Goal: Task Accomplishment & Management: Manage account settings

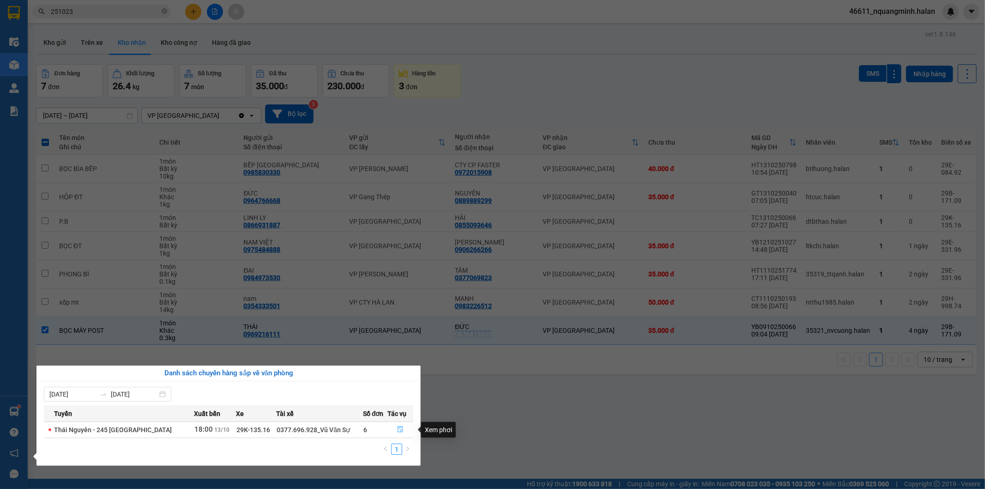
click at [400, 429] on icon "file-done" at bounding box center [400, 429] width 6 height 6
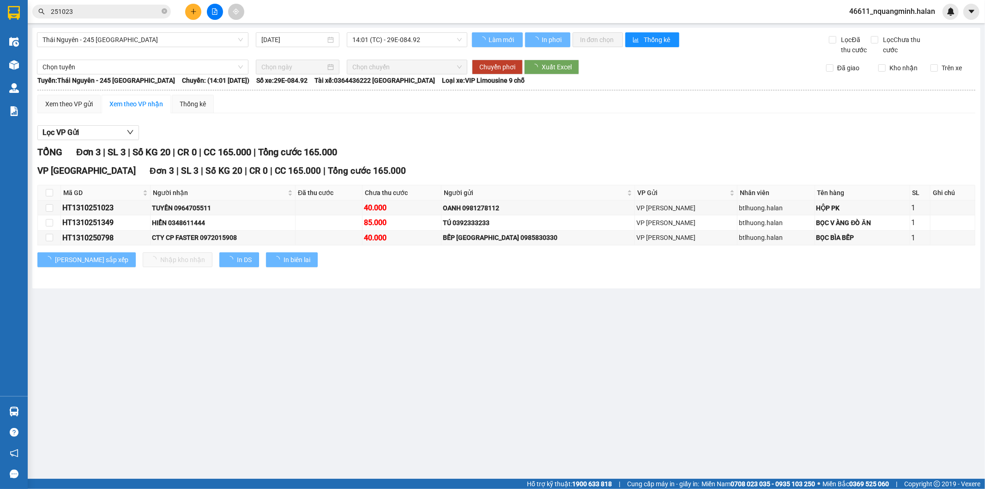
click at [493, 407] on main "[GEOGRAPHIC_DATA] - 245 [GEOGRAPHIC_DATA] [DATE] 14:01 (TC) - 29E-084.92 Làm mớ…" at bounding box center [492, 239] width 985 height 478
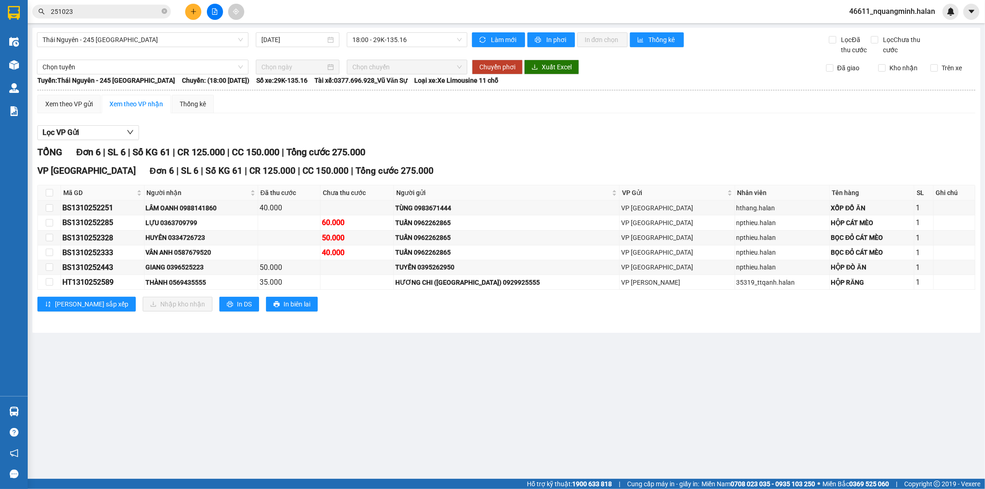
click at [493, 407] on main "[GEOGRAPHIC_DATA] - 245 Quang Trung [DATE] 18:00 - 29K-135.16 Làm mới In phơi I…" at bounding box center [492, 239] width 985 height 478
click at [340, 403] on main "[GEOGRAPHIC_DATA] - 245 Quang Trung [DATE] 18:00 - 29K-135.16 Làm mới In phơi I…" at bounding box center [492, 239] width 985 height 478
click at [501, 133] on div "Lọc VP Gửi" at bounding box center [506, 132] width 938 height 15
drag, startPoint x: 126, startPoint y: 11, endPoint x: 1, endPoint y: 1, distance: 125.0
click at [0, 10] on section "Kết quả tìm kiếm ( 2273 ) Bộ lọc Mã ĐH Trạng thái Món hàng Thu hộ Tổng cước Chư…" at bounding box center [492, 244] width 985 height 489
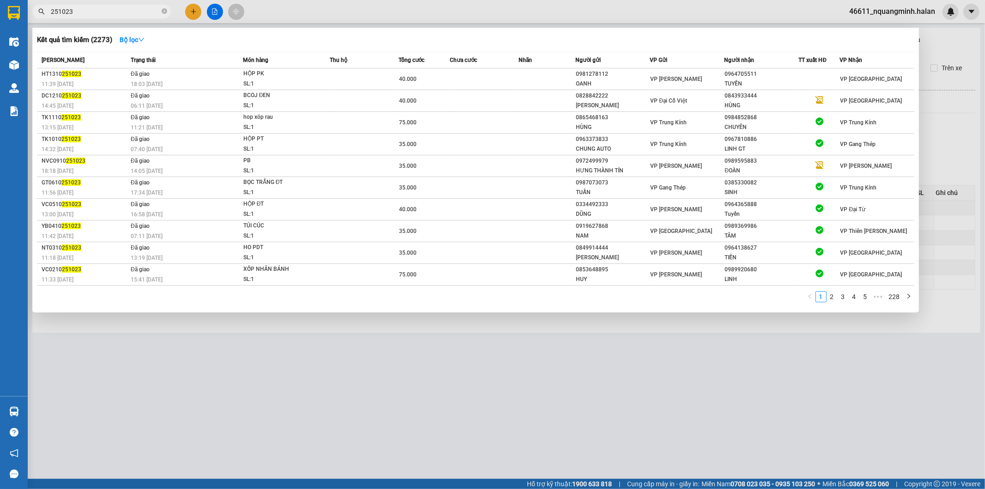
paste input "03347267"
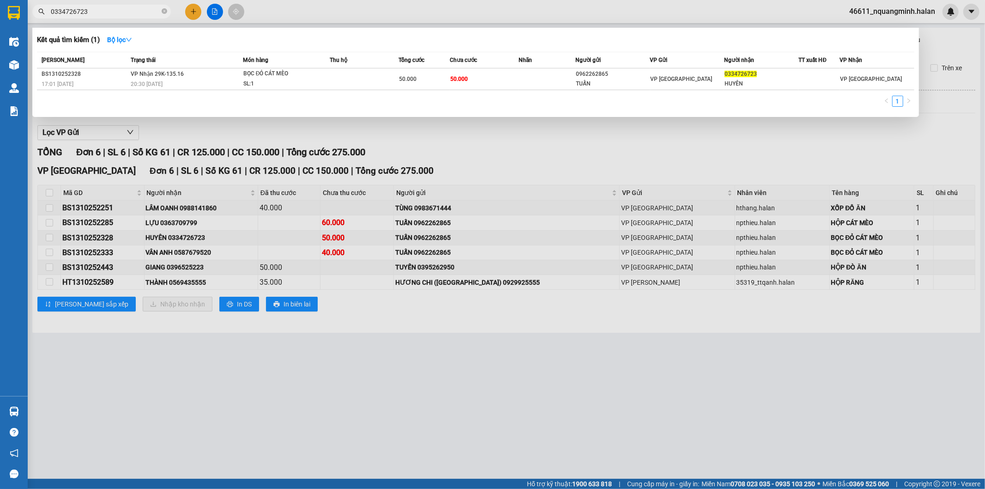
drag, startPoint x: 135, startPoint y: 15, endPoint x: 31, endPoint y: -6, distance: 105.9
click at [31, 0] on html "Kết quả tìm kiếm ( 1 ) Bộ lọc Mã ĐH Trạng thái Món hàng Thu hộ Tổng cước Chưa c…" at bounding box center [492, 244] width 985 height 489
paste input "63709799"
drag, startPoint x: 115, startPoint y: 12, endPoint x: 0, endPoint y: 5, distance: 114.7
click at [0, 10] on section "Kết quả tìm kiếm ( 1 ) Bộ lọc Mã ĐH Trạng thái Món hàng Thu hộ Tổng cước Chưa c…" at bounding box center [492, 244] width 985 height 489
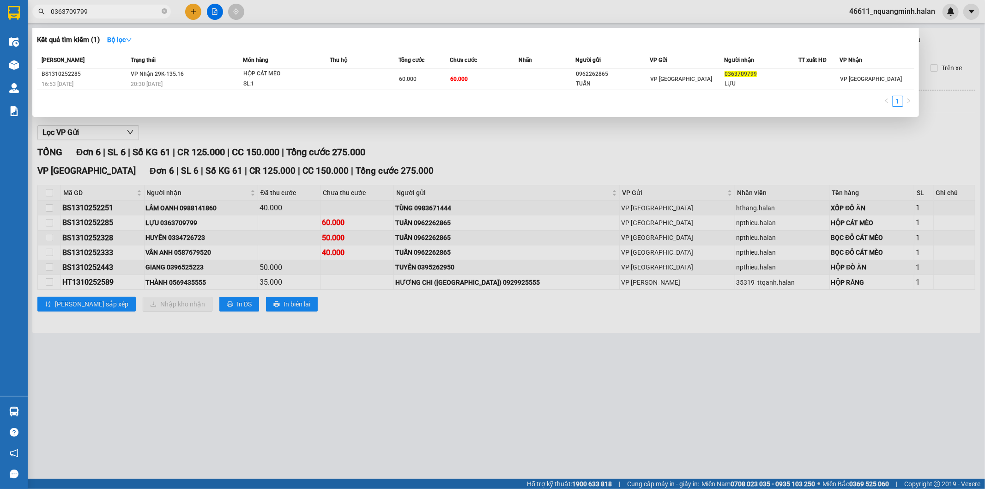
paste input "587679520"
type input "0587679520"
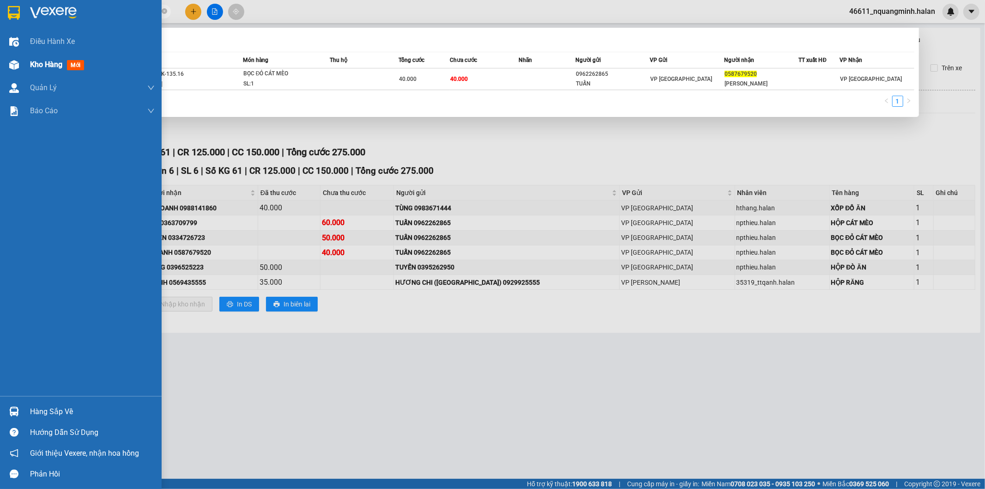
click at [31, 65] on span "Kho hàng" at bounding box center [46, 64] width 32 height 9
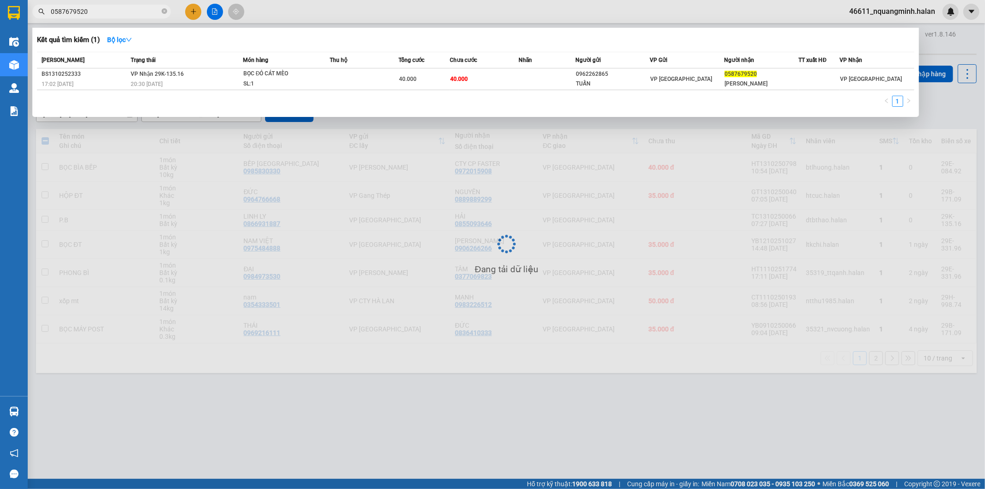
click at [386, 369] on div at bounding box center [492, 244] width 985 height 489
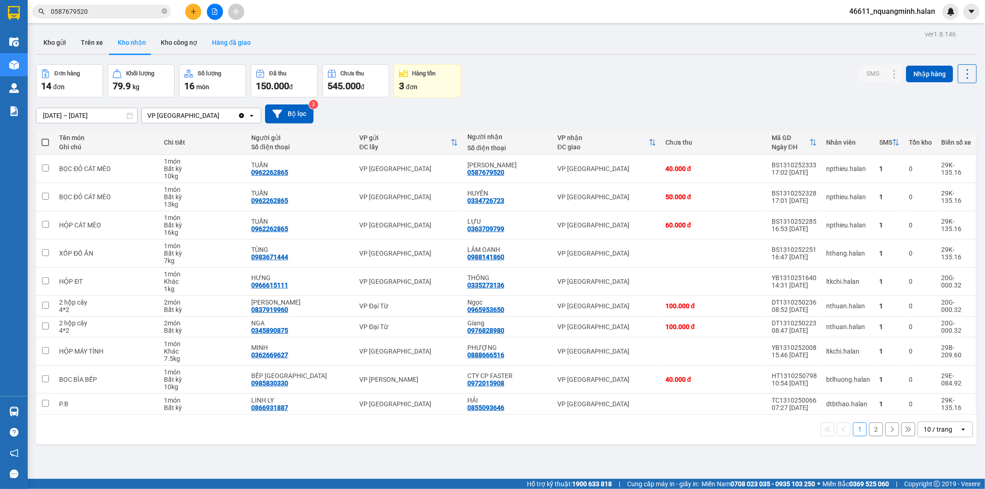
click at [224, 47] on button "Hàng đã giao" at bounding box center [232, 42] width 54 height 22
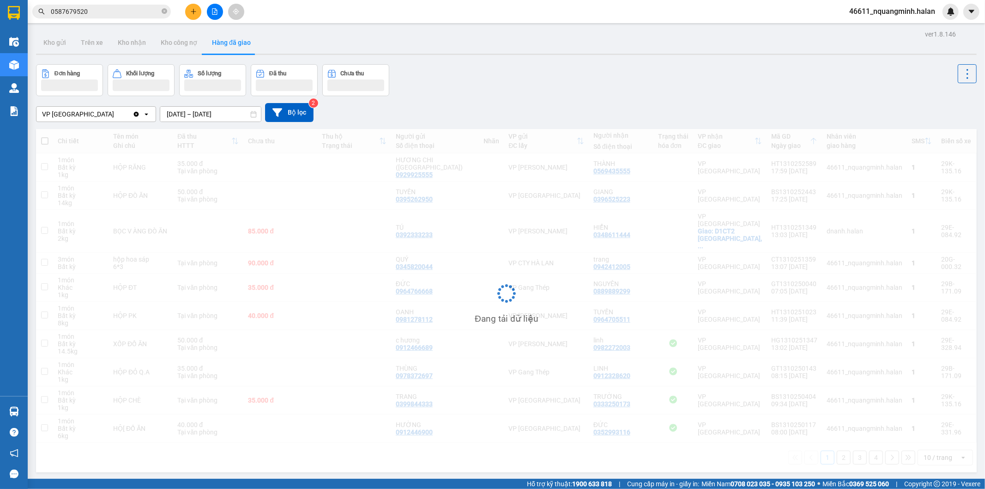
click at [240, 122] on div "ver 1.8.146 Kho gửi Trên xe Kho nhận Kho công nợ Hàng đã giao Đơn hàng Khối lượ…" at bounding box center [506, 272] width 948 height 489
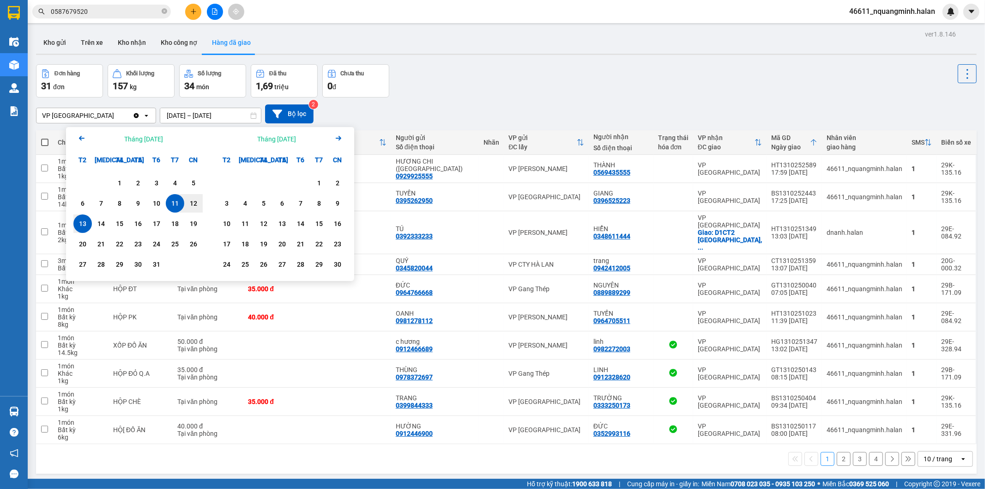
click at [79, 225] on div "13" at bounding box center [82, 223] width 13 height 11
type input "[DATE] – [DATE]"
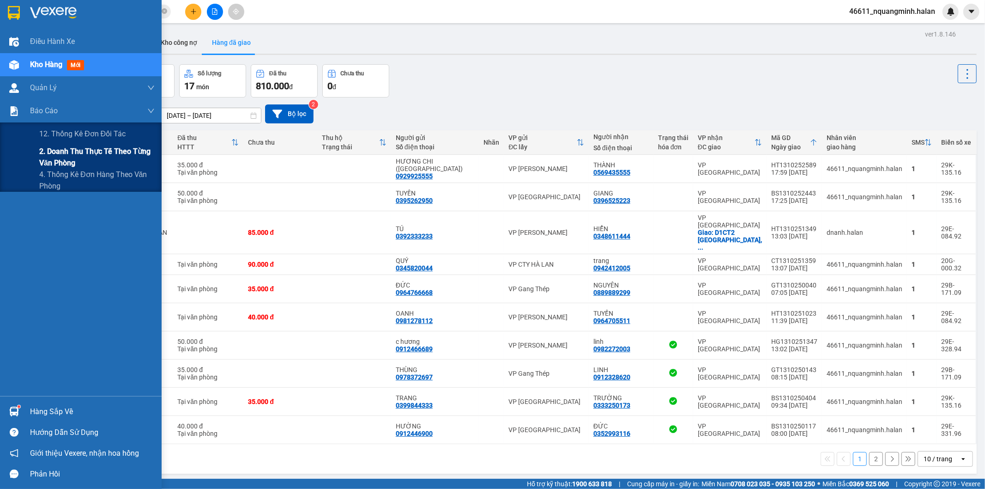
drag, startPoint x: 44, startPoint y: 154, endPoint x: 148, endPoint y: 171, distance: 105.4
click at [44, 154] on span "2. Doanh thu thực tế theo từng văn phòng" at bounding box center [96, 156] width 115 height 23
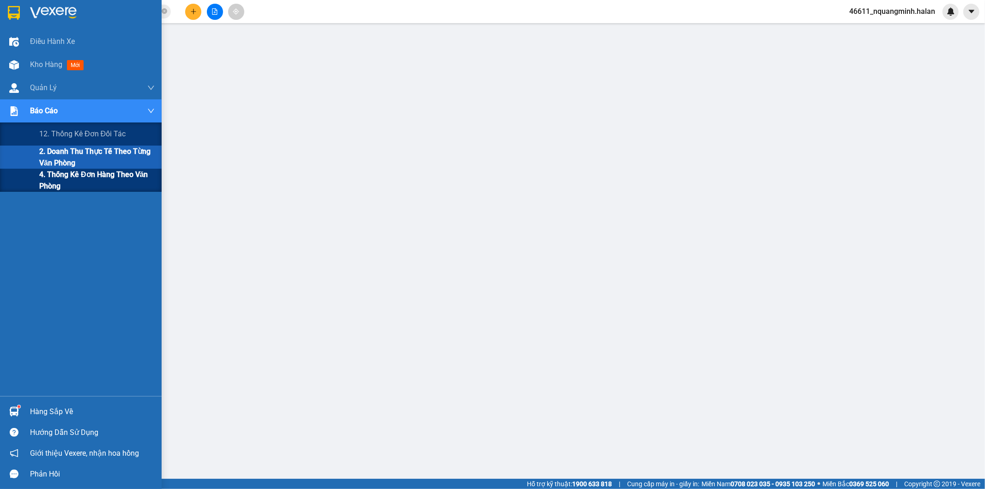
click at [58, 171] on span "4. Thống kê đơn hàng theo văn phòng" at bounding box center [96, 180] width 115 height 23
click at [284, 320] on div at bounding box center [506, 236] width 948 height 416
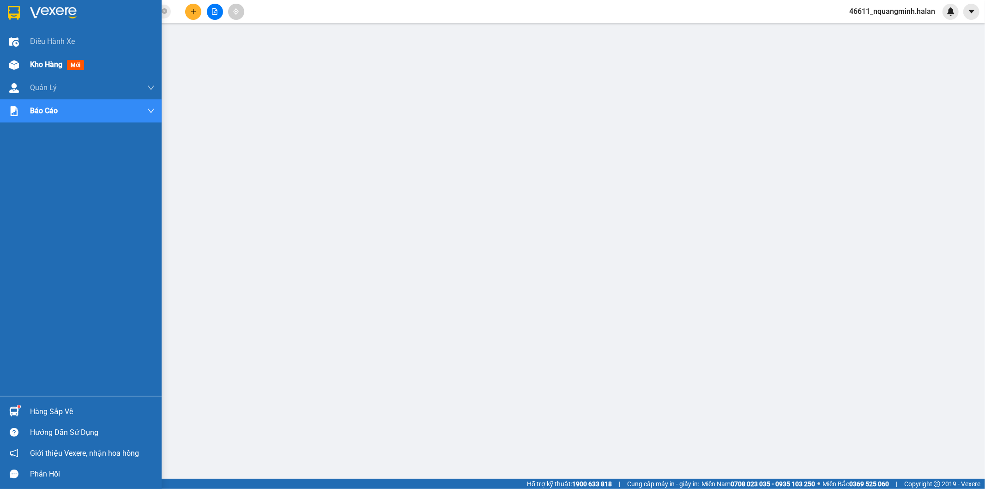
click at [37, 67] on span "Kho hàng" at bounding box center [46, 64] width 32 height 9
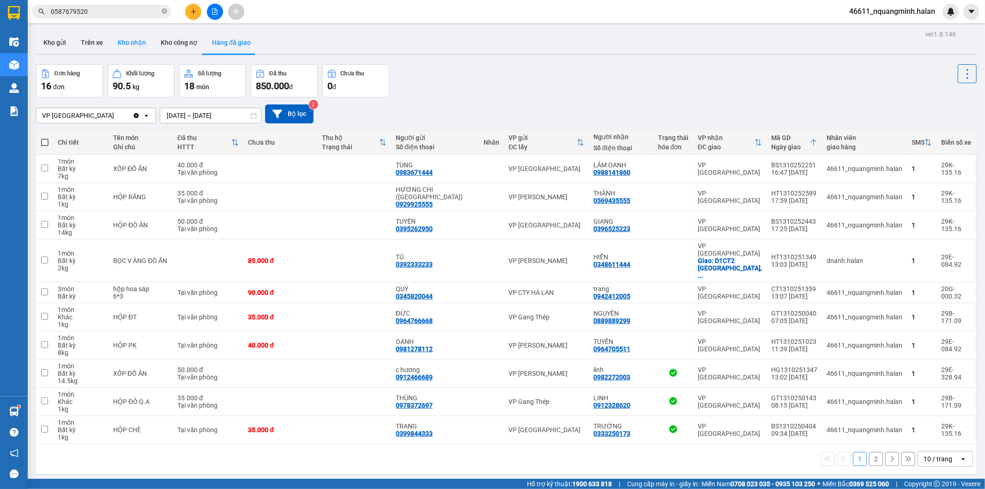
click at [125, 44] on button "Kho nhận" at bounding box center [131, 42] width 43 height 22
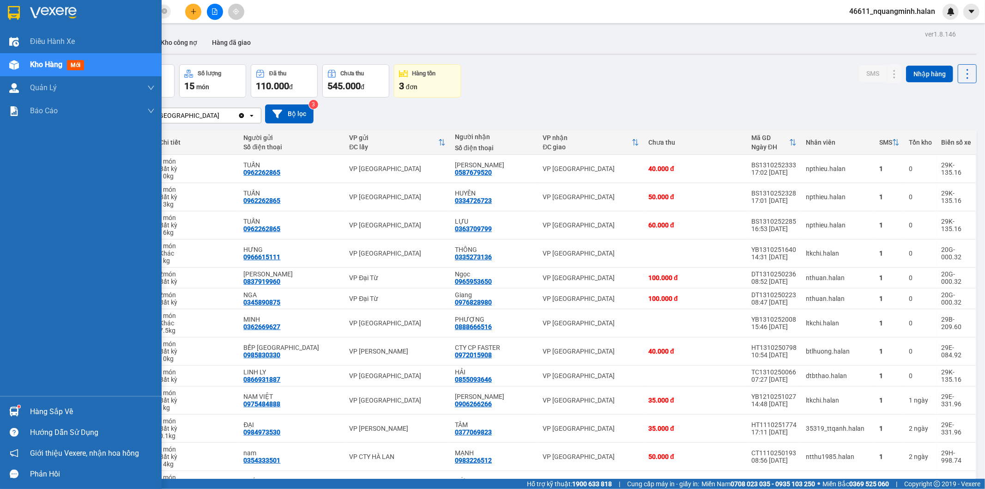
click at [9, 414] on img at bounding box center [14, 411] width 10 height 10
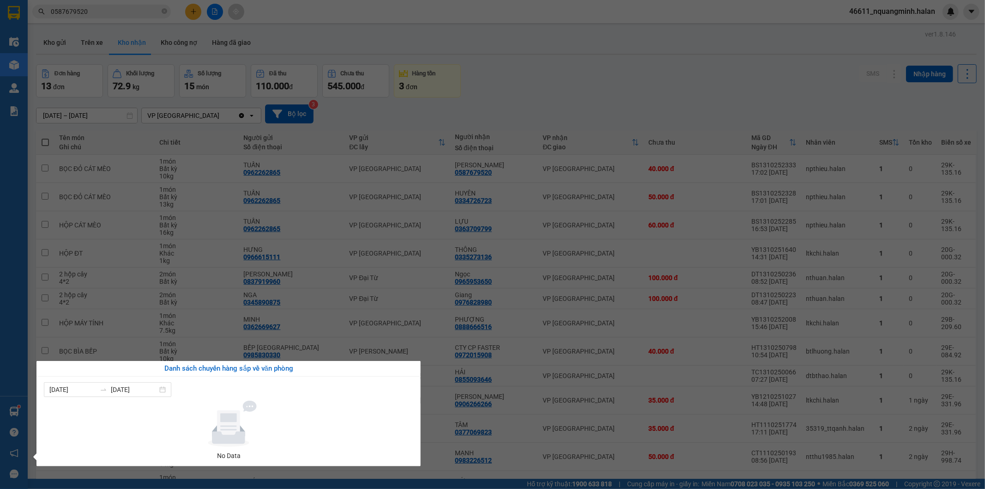
click at [541, 68] on section "Kết quả tìm kiếm ( 1 ) Bộ lọc Mã ĐH Trạng thái Món hàng Thu hộ Tổng cước Chưa c…" at bounding box center [492, 244] width 985 height 489
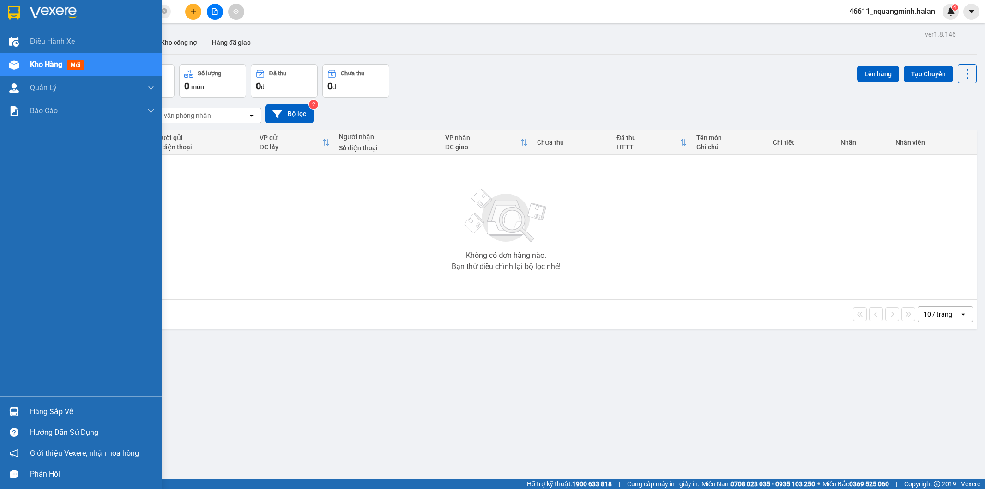
click at [9, 409] on img at bounding box center [14, 411] width 10 height 10
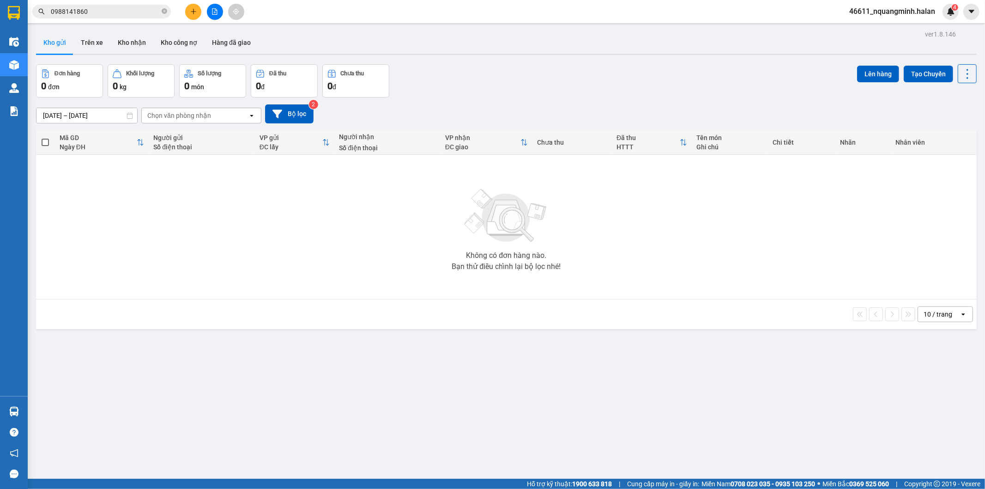
click at [493, 228] on section "Kết quả tìm kiếm ( 42 ) Bộ lọc Mã ĐH Trạng thái Món hàng Thu hộ Tổng cước Chưa …" at bounding box center [492, 244] width 985 height 489
drag, startPoint x: 181, startPoint y: 238, endPoint x: 15, endPoint y: 363, distance: 208.4
click at [182, 239] on div "Không có đơn hàng nào. Bạn thử điều chỉnh lại bộ lọc nhé!" at bounding box center [506, 226] width 931 height 139
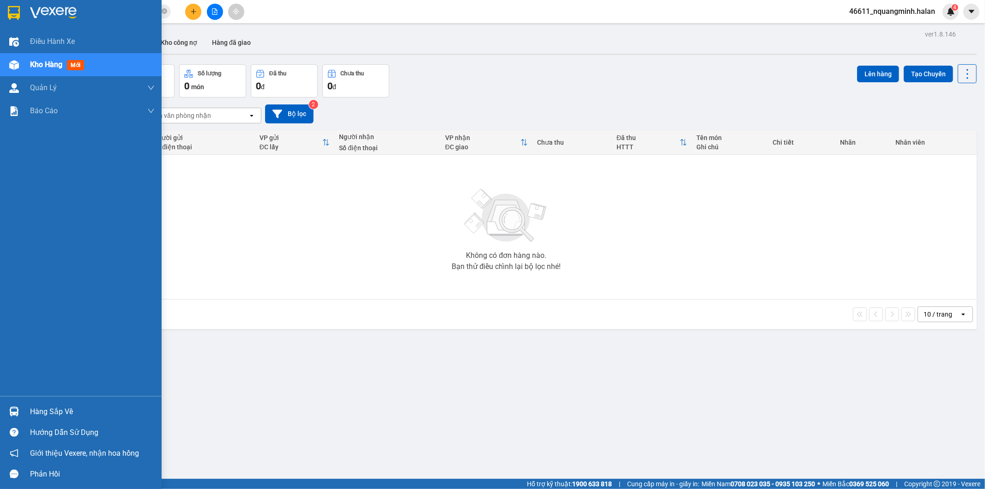
drag, startPoint x: 25, startPoint y: 411, endPoint x: 116, endPoint y: 388, distance: 94.3
click at [26, 411] on div "Hàng sắp về" at bounding box center [81, 411] width 162 height 21
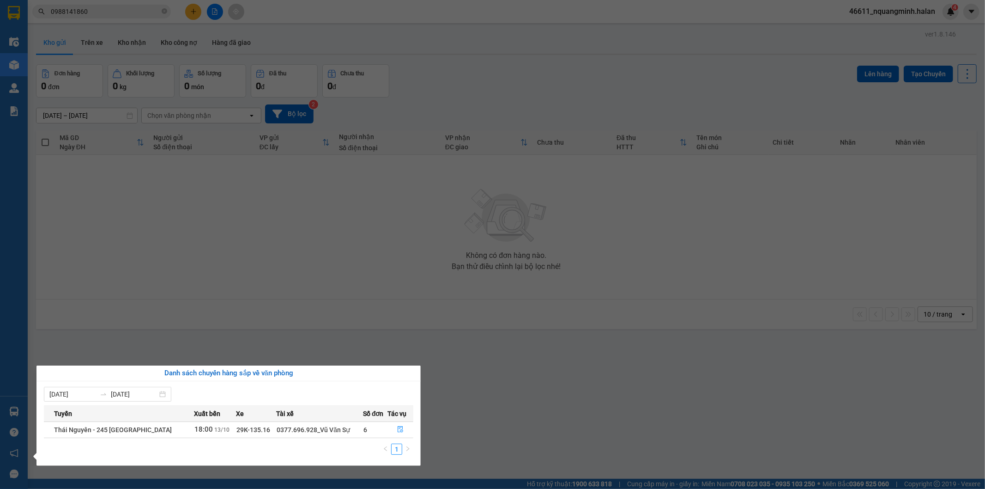
click at [501, 290] on section "Kết quả tìm kiếm ( 42 ) Bộ lọc Mã ĐH Trạng thái Món hàng Thu hộ Tổng cước Chưa …" at bounding box center [492, 244] width 985 height 489
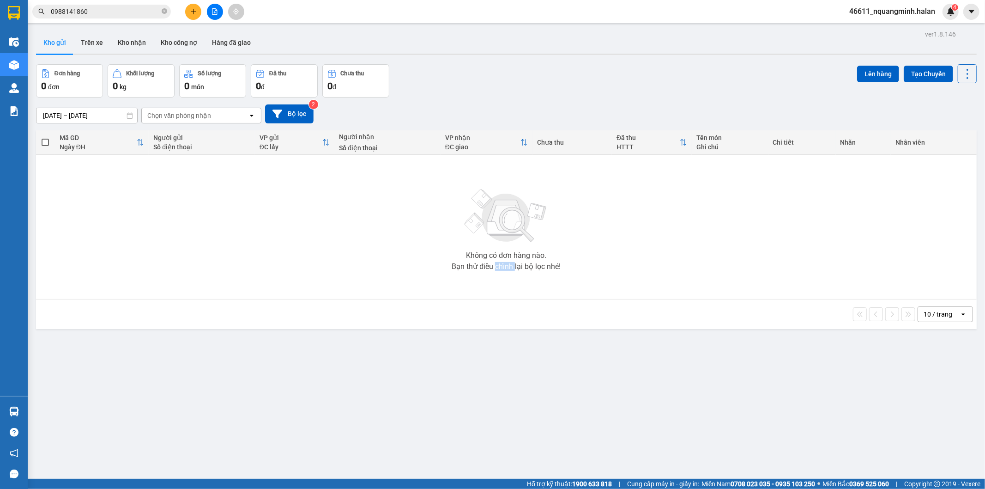
drag, startPoint x: 501, startPoint y: 290, endPoint x: 357, endPoint y: 408, distance: 186.3
click at [501, 291] on div "Không có đơn hàng nào. Bạn thử điều chỉnh lại bộ lọc nhé!" at bounding box center [506, 226] width 931 height 139
click at [8, 400] on div "Hàng sắp về Hướng dẫn sử dụng Giới thiệu Vexere, nhận hoa hồng Phản hồi" at bounding box center [14, 440] width 28 height 88
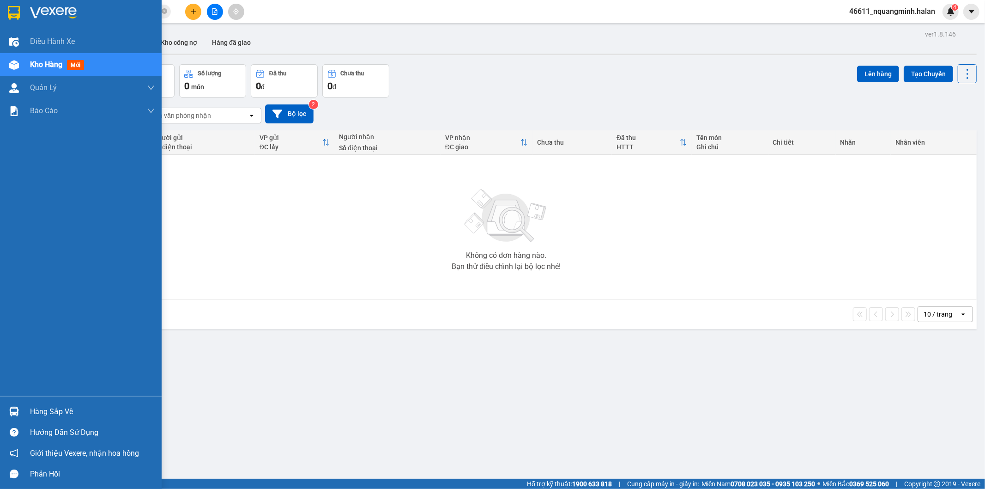
drag, startPoint x: 14, startPoint y: 419, endPoint x: 42, endPoint y: 403, distance: 31.8
click at [14, 417] on div at bounding box center [14, 411] width 16 height 16
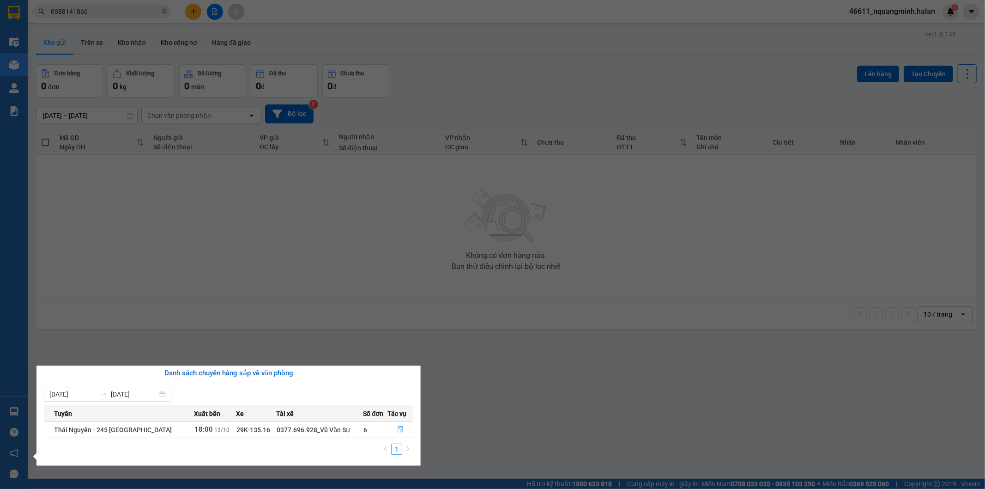
click at [399, 428] on icon "file-done" at bounding box center [401, 429] width 6 height 6
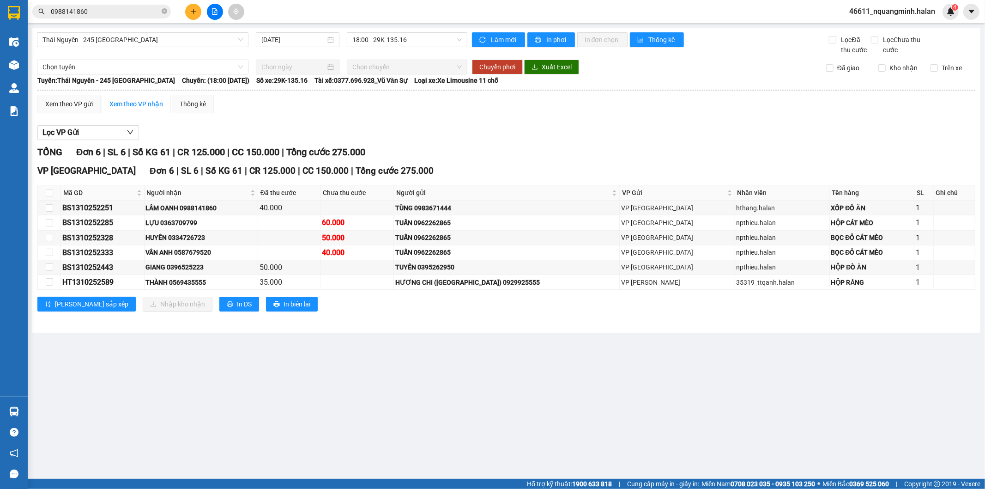
click at [675, 345] on main "Thái Nguyên - 245 Quang Trung 13/10/2025 18:00 - 29K-135.16 Làm mới In phơi In …" at bounding box center [492, 239] width 985 height 478
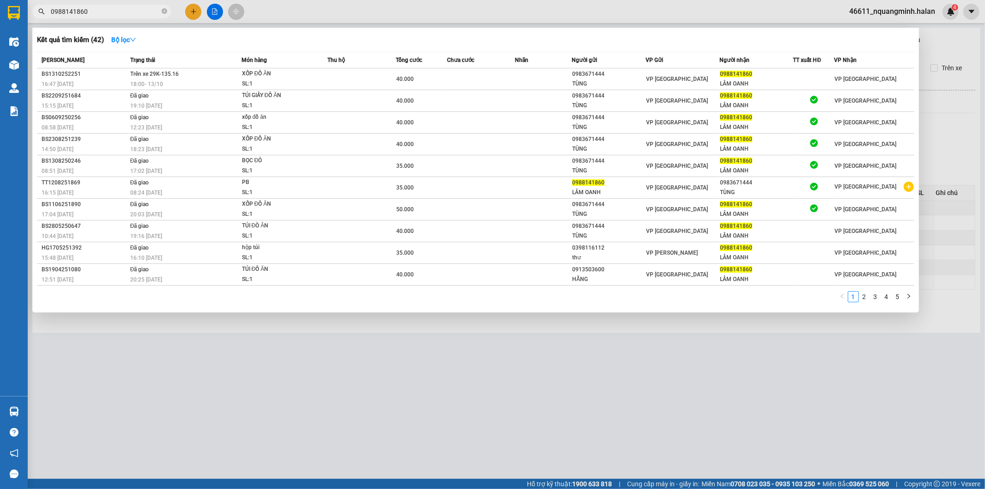
drag, startPoint x: 130, startPoint y: 6, endPoint x: 0, endPoint y: 7, distance: 129.8
click at [0, 8] on section "Kết quả tìm kiếm ( 42 ) Bộ lọc Mã ĐH Trạng thái Món hàng Thu hộ Tổng cước Chưa …" at bounding box center [492, 244] width 985 height 489
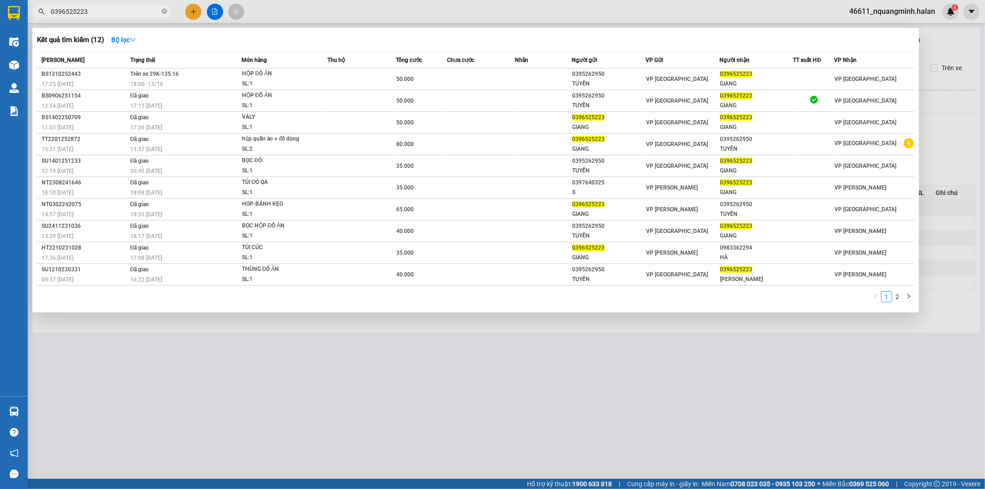
type input "0396525223"
click at [294, 381] on div at bounding box center [492, 244] width 985 height 489
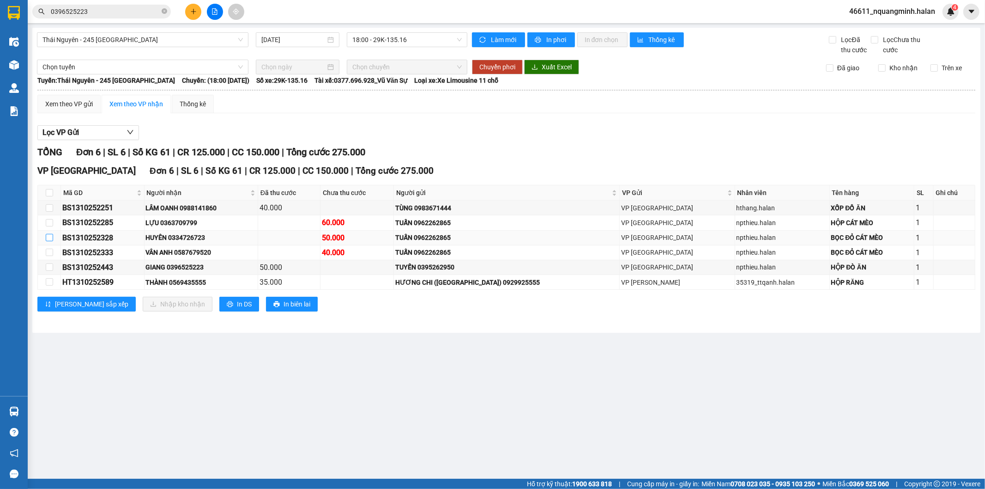
click at [49, 237] on input "checkbox" at bounding box center [49, 237] width 7 height 7
checkbox input "true"
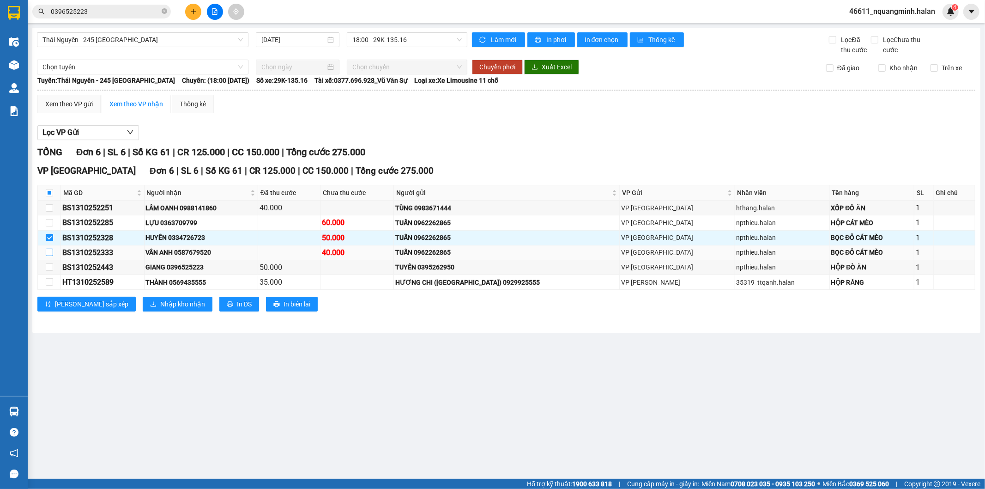
click at [52, 254] on input "checkbox" at bounding box center [49, 251] width 7 height 7
checkbox input "true"
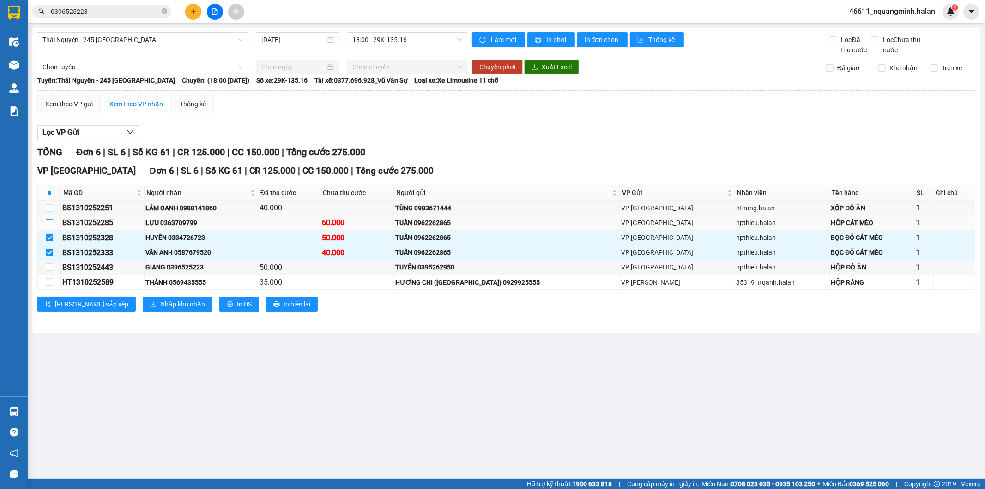
click at [48, 220] on input "checkbox" at bounding box center [49, 222] width 7 height 7
checkbox input "true"
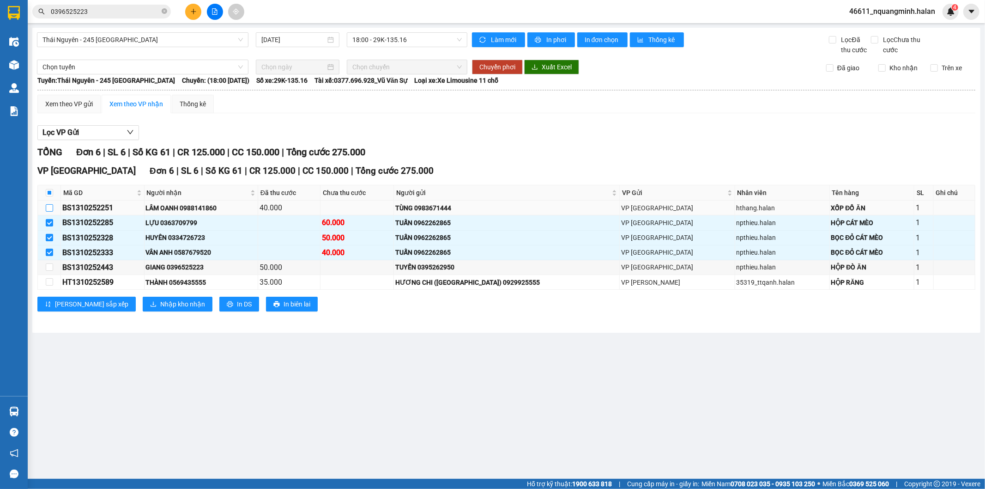
click at [52, 204] on input "checkbox" at bounding box center [49, 207] width 7 height 7
checkbox input "true"
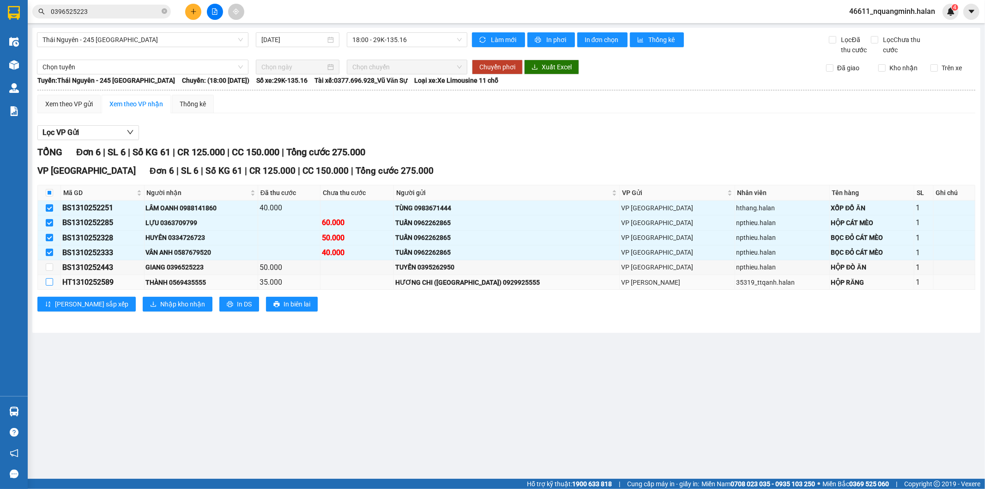
click at [47, 281] on input "checkbox" at bounding box center [49, 281] width 7 height 7
checkbox input "true"
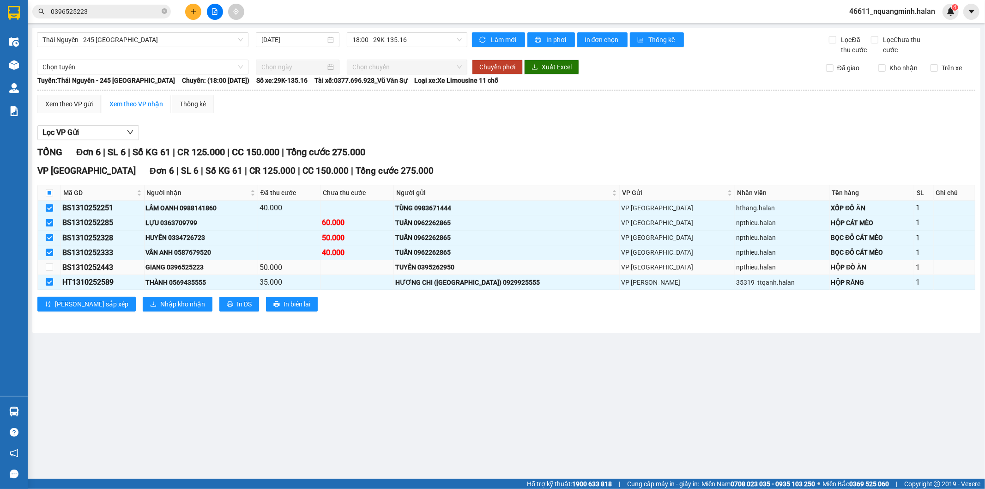
click at [53, 268] on td at bounding box center [49, 267] width 23 height 15
click at [52, 268] on input "checkbox" at bounding box center [49, 266] width 7 height 7
checkbox input "true"
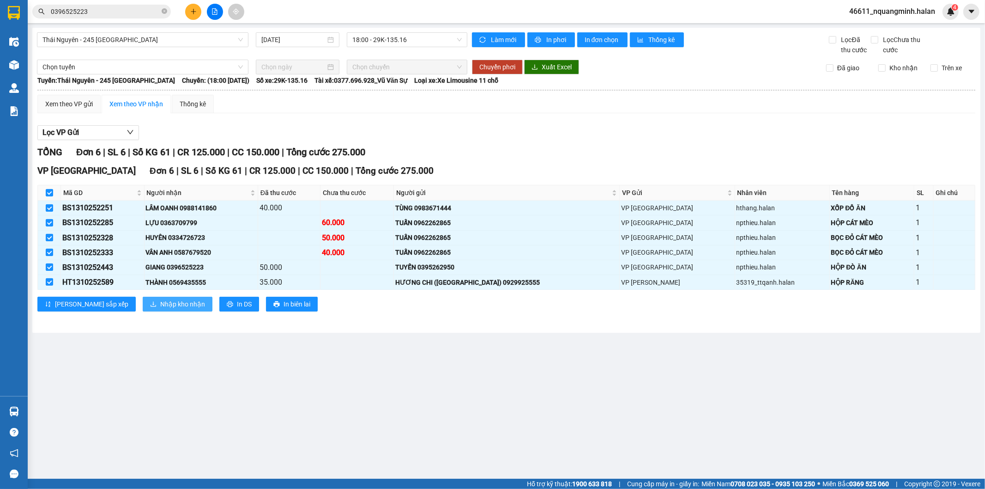
click at [160, 308] on span "Nhập kho nhận" at bounding box center [182, 304] width 45 height 10
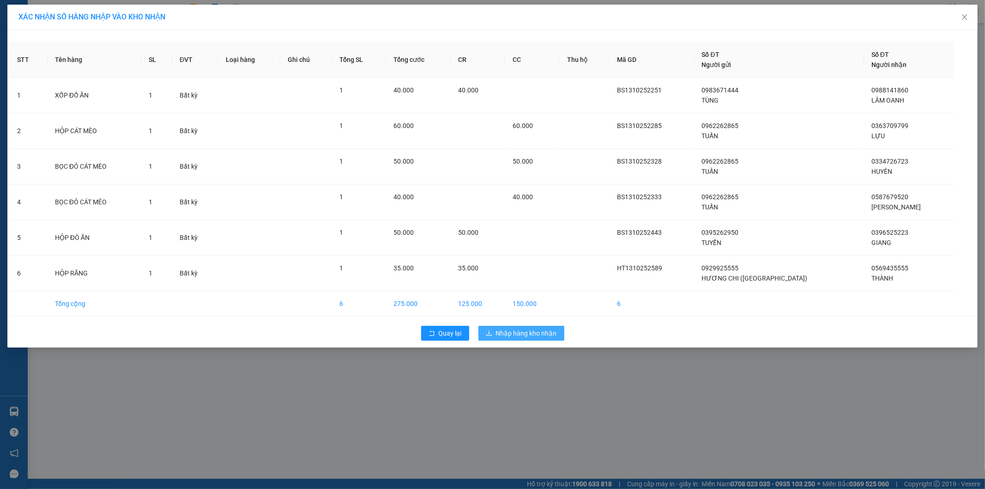
click at [515, 337] on span "Nhập hàng kho nhận" at bounding box center [526, 333] width 61 height 10
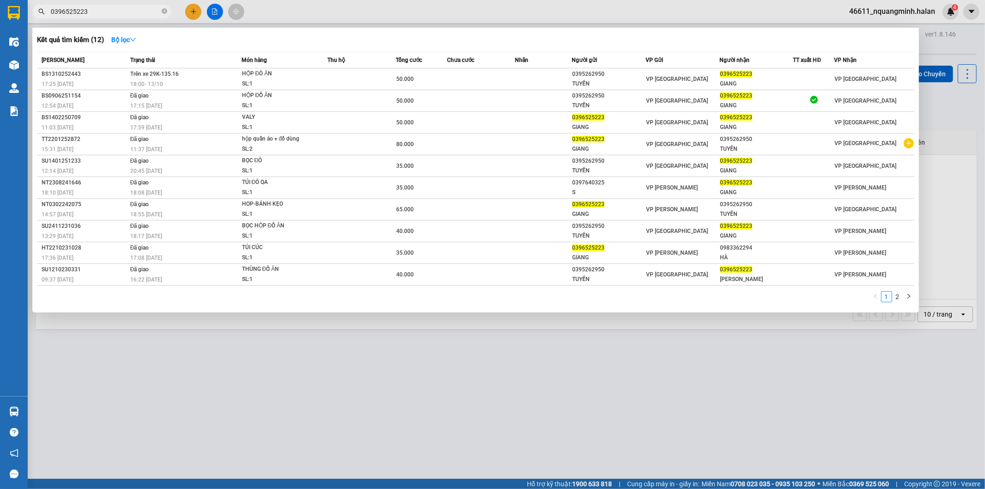
drag, startPoint x: 105, startPoint y: 9, endPoint x: 0, endPoint y: 5, distance: 104.9
click at [0, 5] on section "Kết quả tìm kiếm ( 12 ) Bộ lọc Mã ĐH Trạng thái Món hàng Thu hộ Tổng cước Chưa …" at bounding box center [492, 244] width 985 height 489
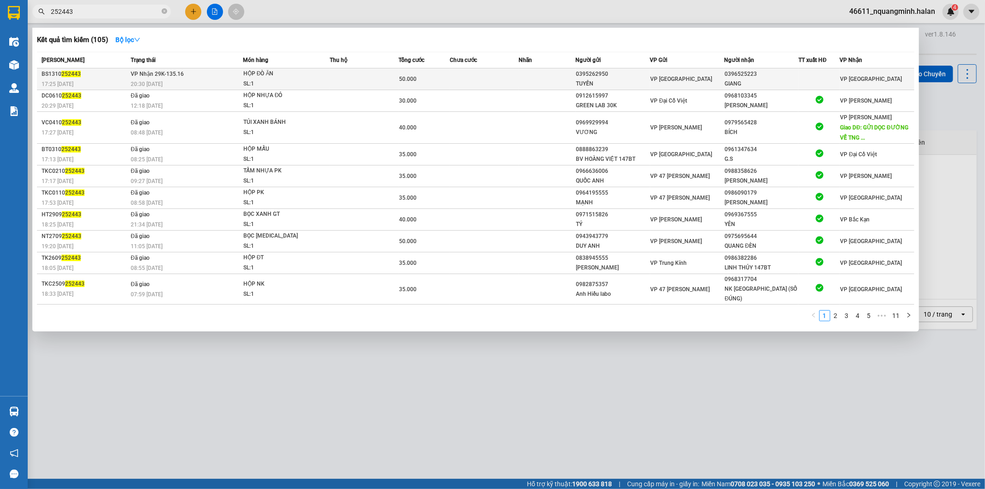
type input "252443"
click at [303, 85] on div "SL: 1" at bounding box center [277, 84] width 69 height 10
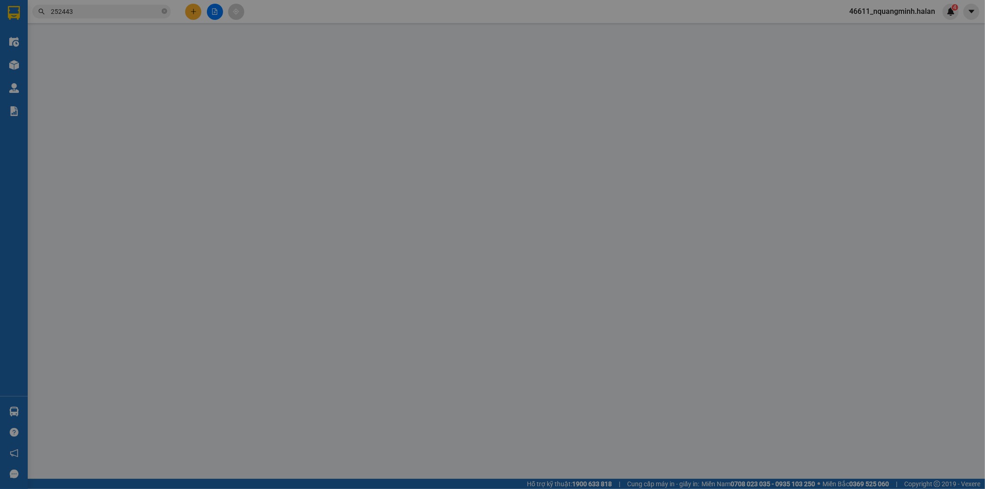
type input "0395262950"
type input "TUYẾN"
type input "0396525223"
type input "GIANG"
type input "0"
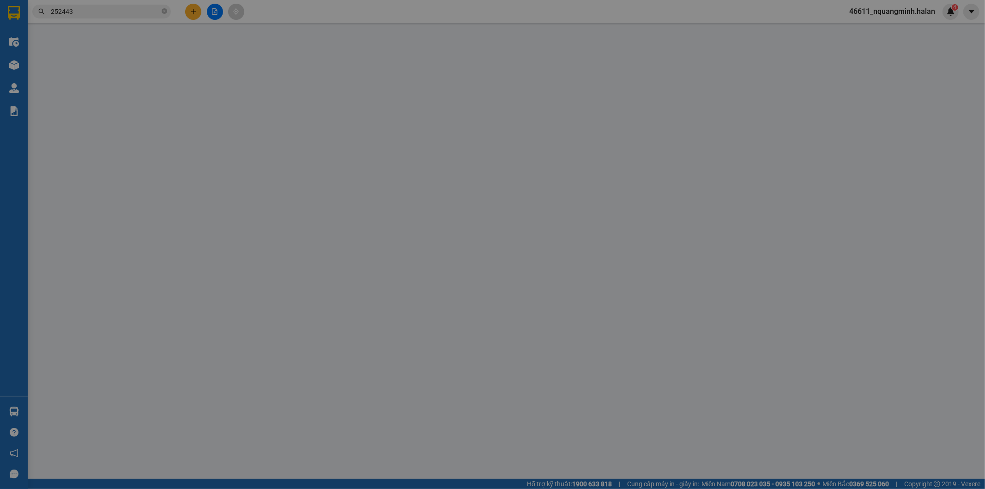
type input "50.000"
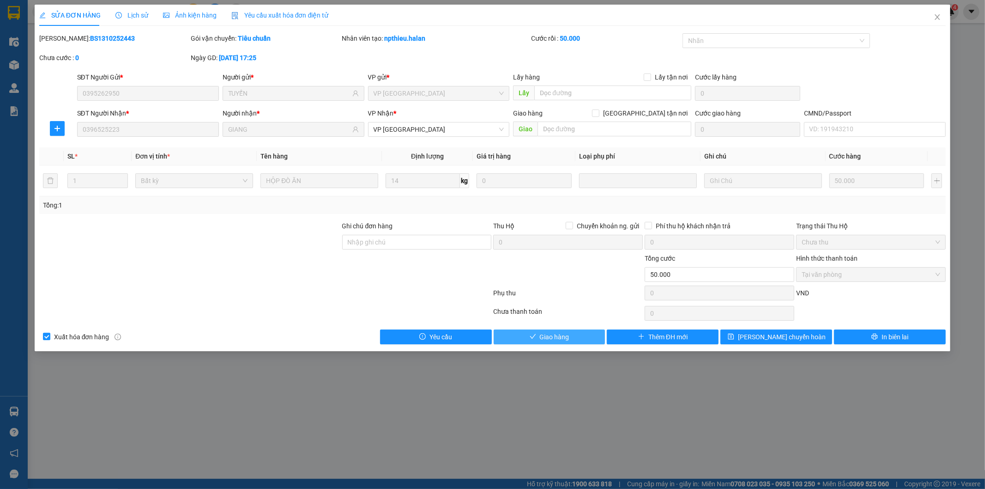
click at [533, 336] on icon "check" at bounding box center [533, 336] width 6 height 6
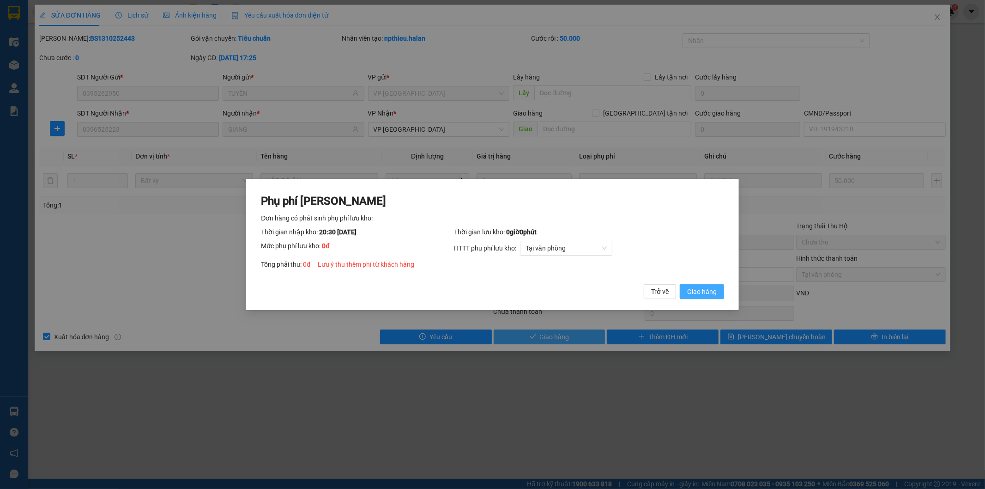
drag, startPoint x: 691, startPoint y: 290, endPoint x: 739, endPoint y: 223, distance: 83.0
click at [691, 290] on span "Giao hàng" at bounding box center [702, 291] width 30 height 10
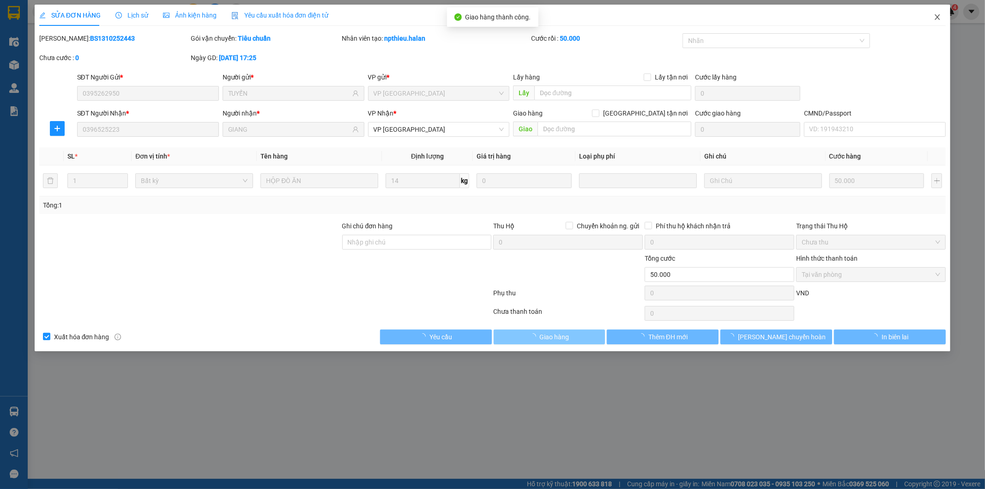
click at [939, 20] on icon "close" at bounding box center [937, 16] width 7 height 7
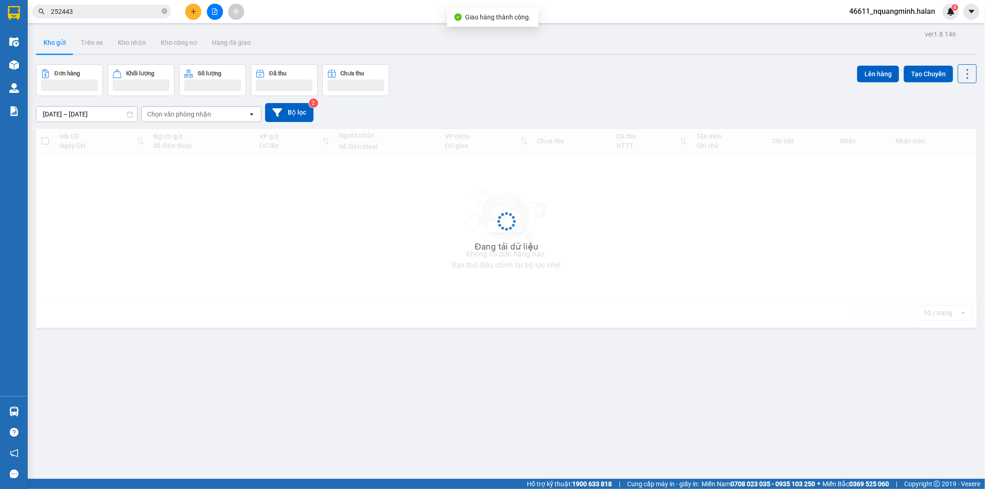
click at [114, 14] on input "252443" at bounding box center [105, 11] width 109 height 10
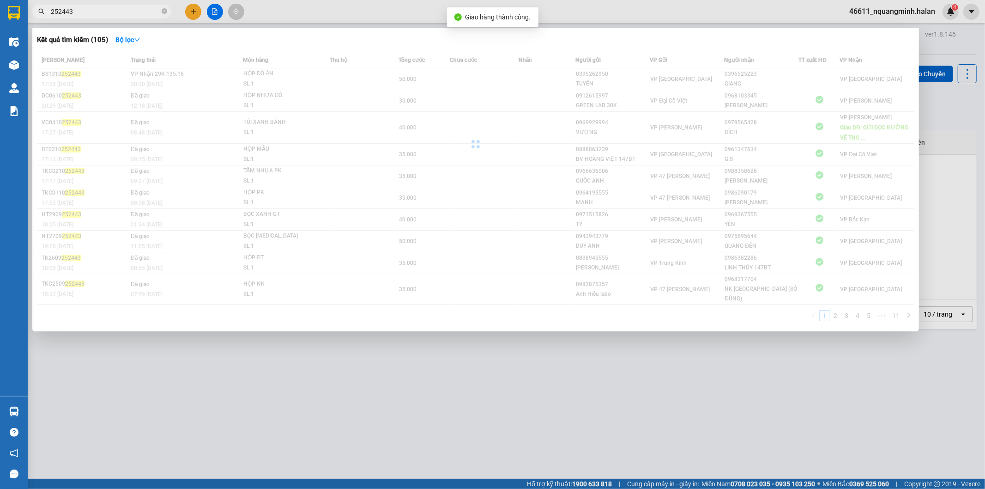
drag, startPoint x: 114, startPoint y: 14, endPoint x: 14, endPoint y: 0, distance: 100.2
click at [3, 5] on section "Kết quả tìm kiếm ( 105 ) Bộ lọc Mã ĐH Trạng thái Món hàng Thu hộ Tổng cước Chưa…" at bounding box center [492, 244] width 985 height 489
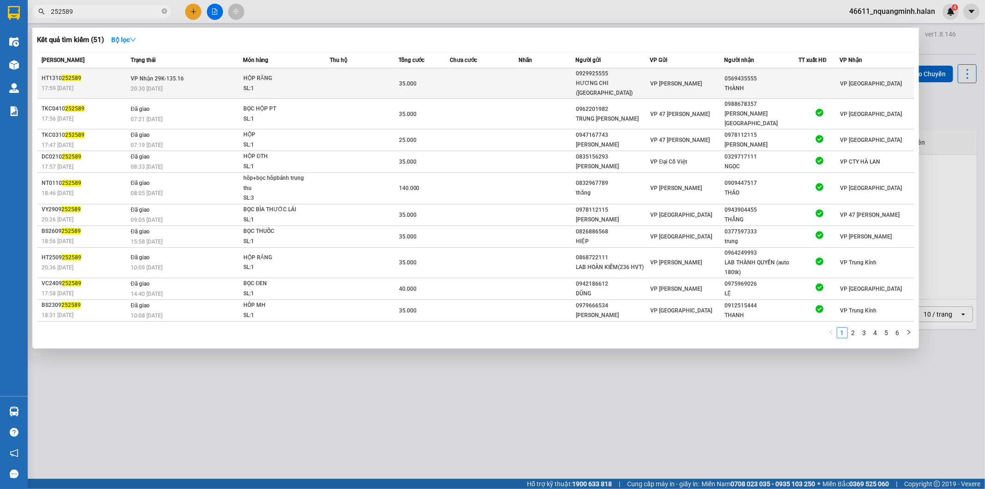
type input "252589"
click at [688, 82] on span "VP [PERSON_NAME]" at bounding box center [677, 83] width 52 height 6
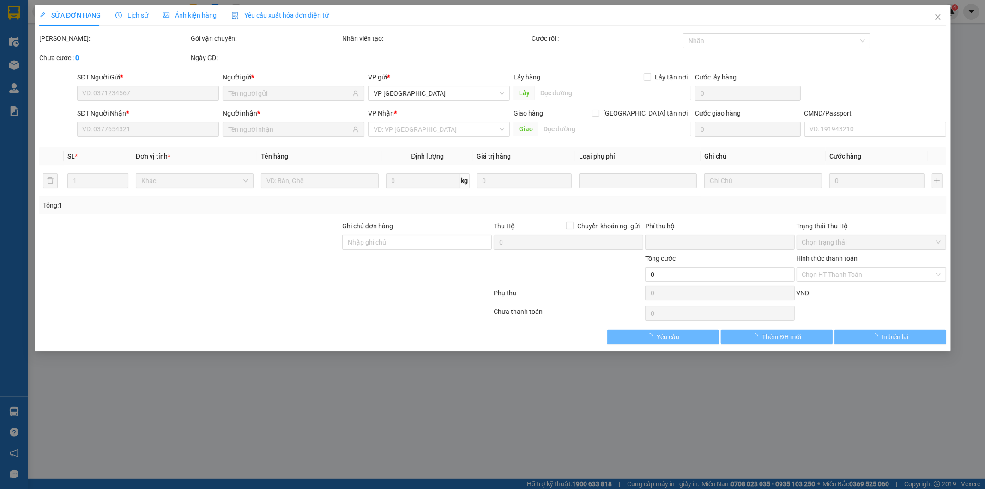
type input "0929925555"
type input "HƯƠNG CHI ([GEOGRAPHIC_DATA])"
type input "0569435555"
type input "THÀNH"
type input "0"
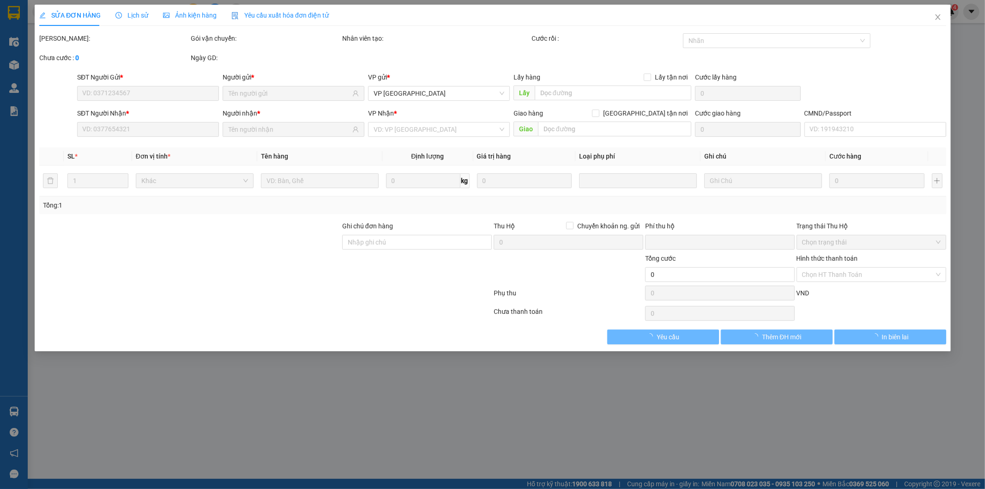
type input "35.000"
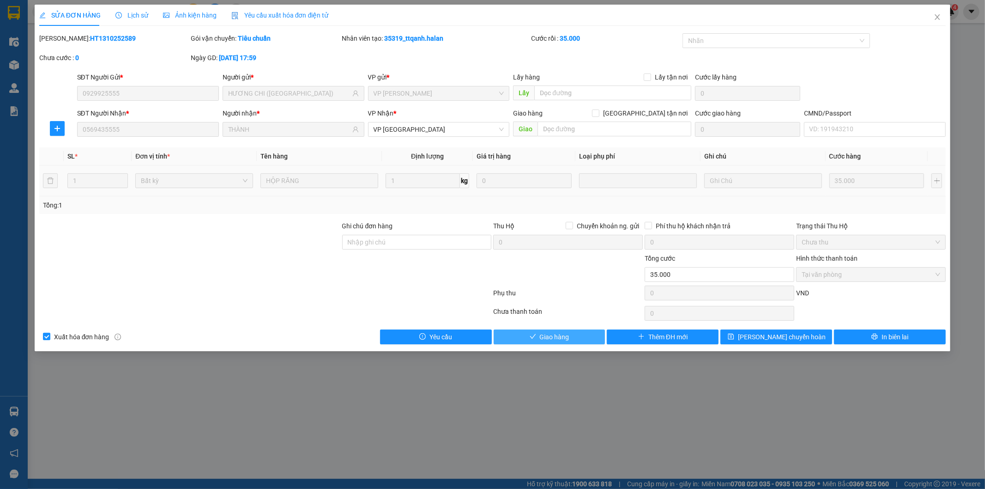
click at [566, 338] on span "Giao hàng" at bounding box center [555, 337] width 30 height 10
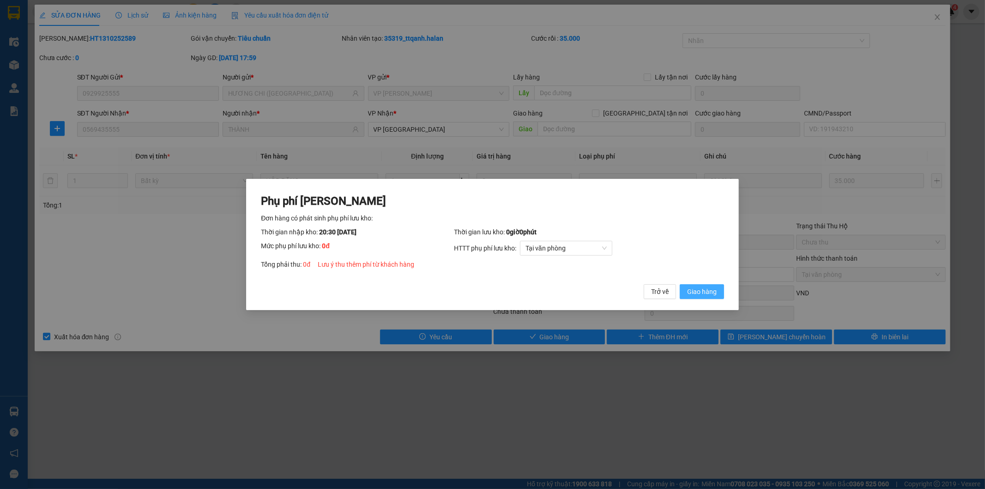
click at [709, 286] on span "Giao hàng" at bounding box center [702, 291] width 30 height 10
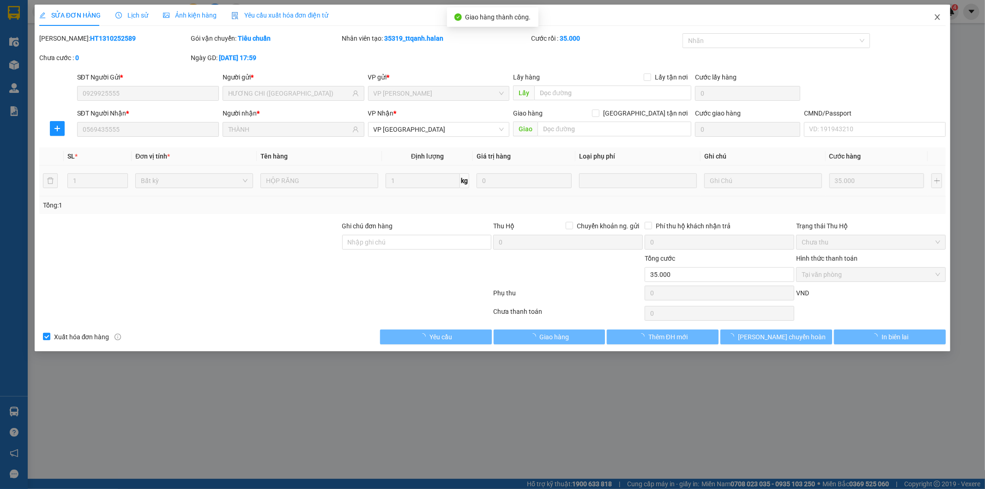
click at [944, 14] on span "Close" at bounding box center [937, 18] width 26 height 26
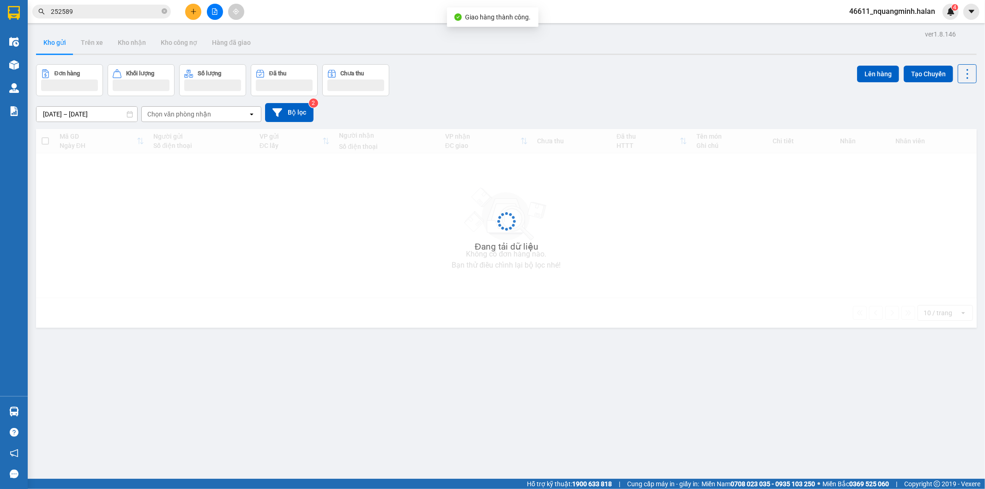
click at [126, 10] on input "252589" at bounding box center [105, 11] width 109 height 10
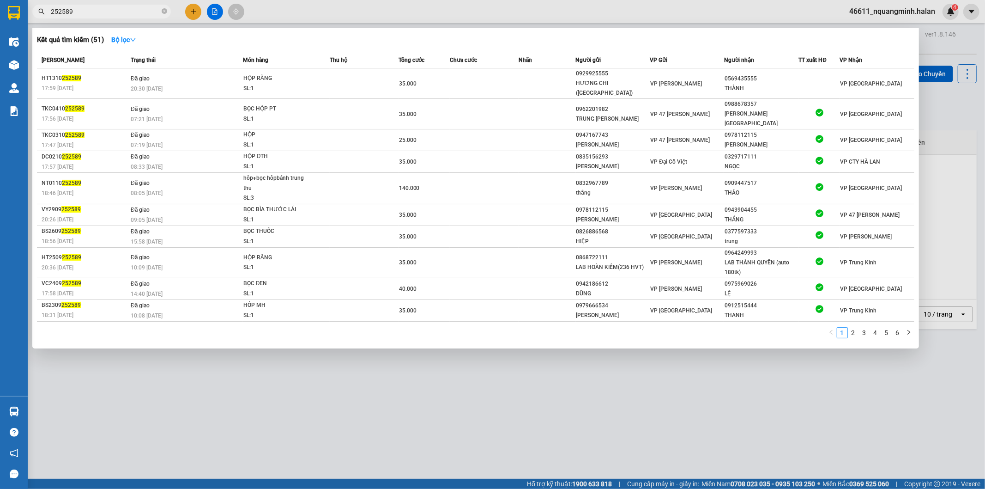
click at [131, 419] on div at bounding box center [492, 244] width 985 height 489
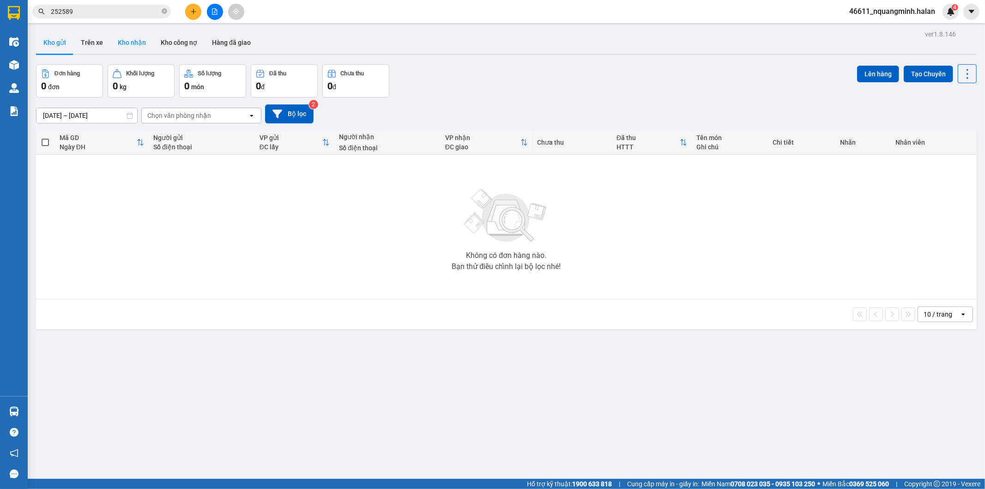
click at [147, 45] on button "Kho nhận" at bounding box center [131, 42] width 43 height 22
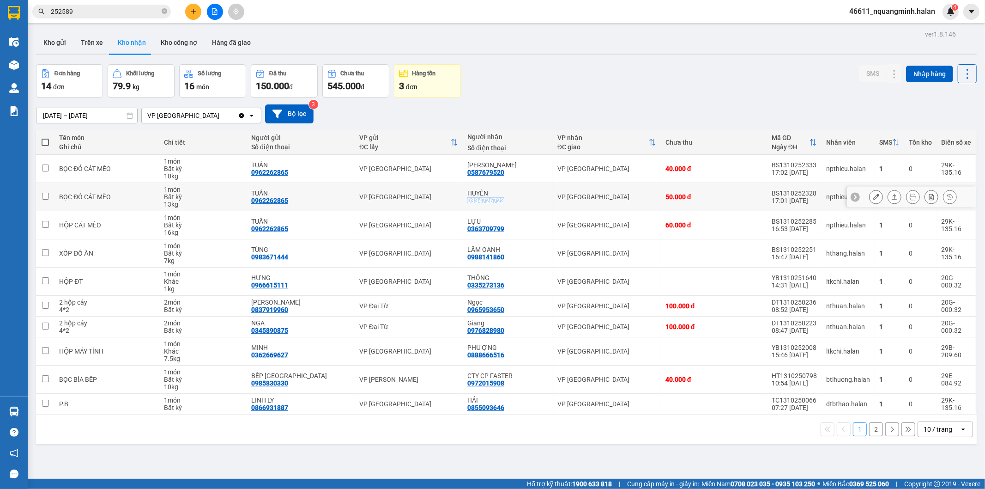
drag, startPoint x: 511, startPoint y: 202, endPoint x: 462, endPoint y: 203, distance: 49.4
click at [463, 203] on td "HUYÊN 0334726723" at bounding box center [508, 197] width 90 height 28
checkbox input "true"
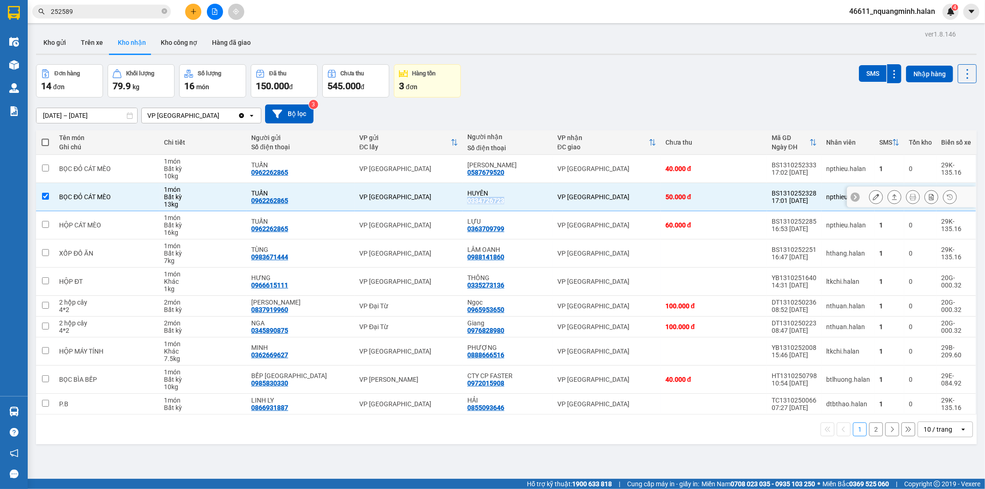
copy div "0334726723"
drag, startPoint x: 507, startPoint y: 228, endPoint x: 465, endPoint y: 232, distance: 42.7
click at [467, 231] on div "LỰU 0363709799" at bounding box center [507, 224] width 81 height 15
checkbox input "true"
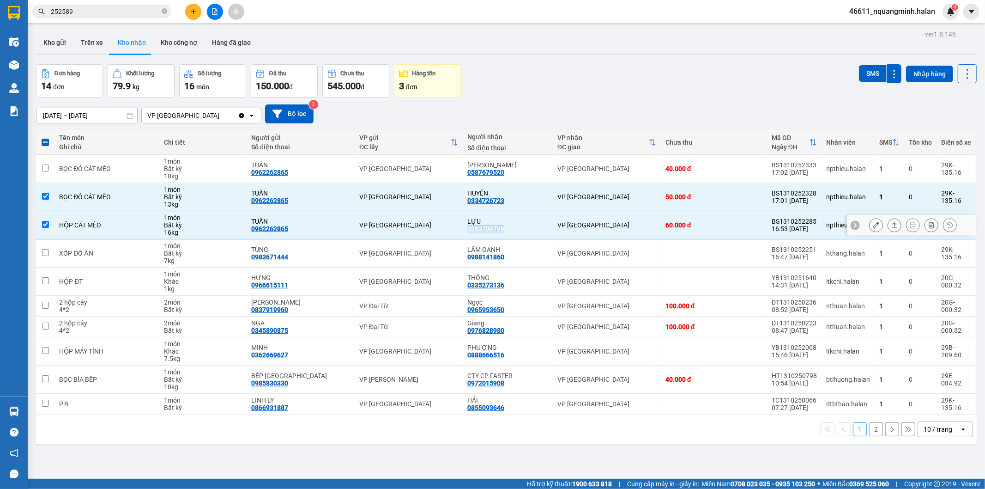
copy div "0363709799"
drag, startPoint x: 502, startPoint y: 172, endPoint x: 460, endPoint y: 173, distance: 42.0
click at [463, 174] on td "VÂN ANH 0587679520" at bounding box center [508, 169] width 90 height 28
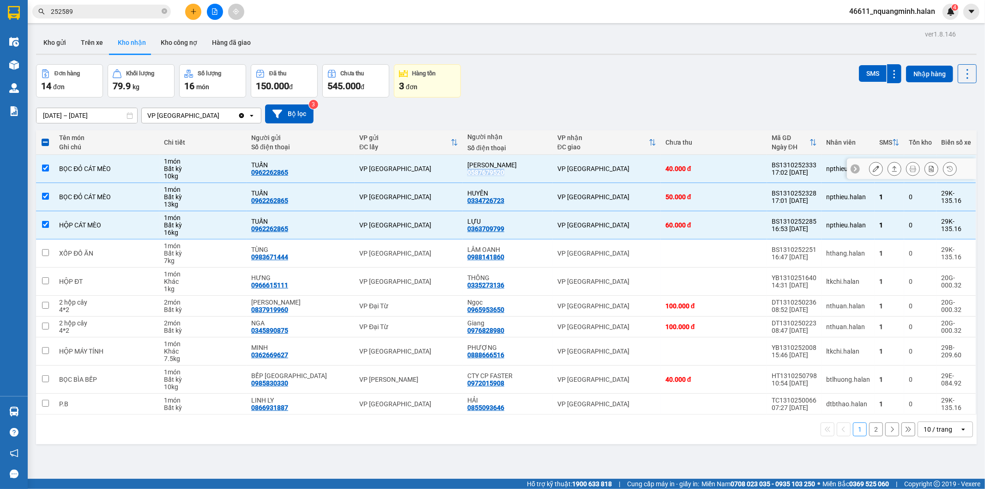
copy div "0587679520"
click at [229, 170] on div "Bất kỳ" at bounding box center [203, 168] width 78 height 7
checkbox input "false"
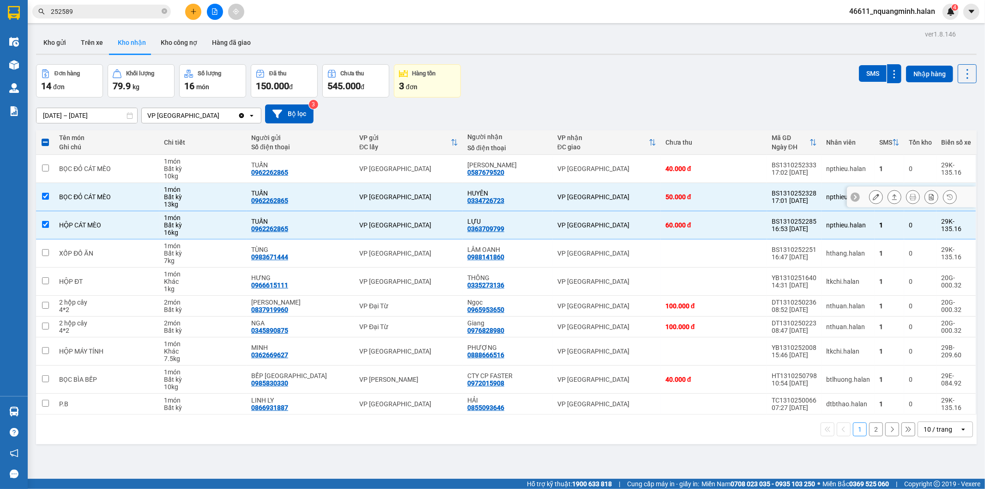
drag, startPoint x: 227, startPoint y: 193, endPoint x: 228, endPoint y: 209, distance: 16.6
click at [227, 194] on div "Bất kỳ" at bounding box center [203, 196] width 78 height 7
checkbox input "false"
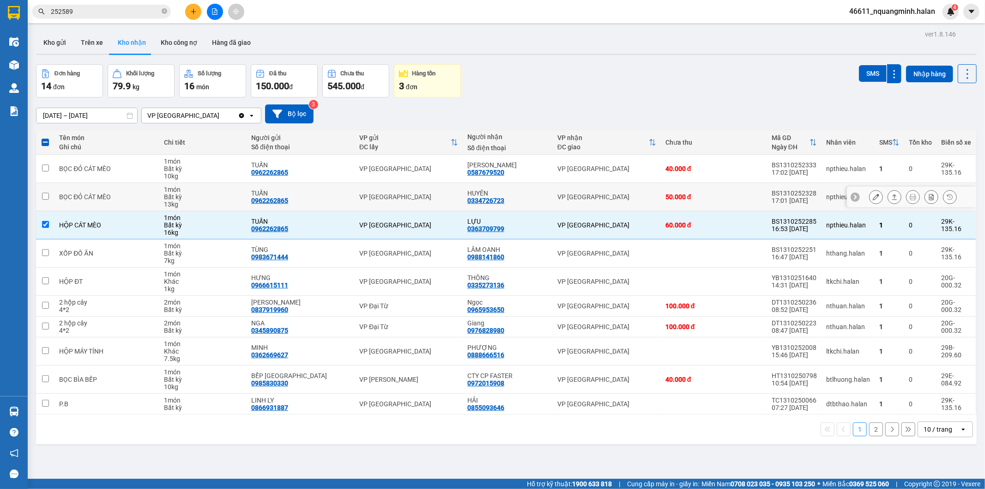
click at [228, 216] on div "1 món" at bounding box center [203, 217] width 78 height 7
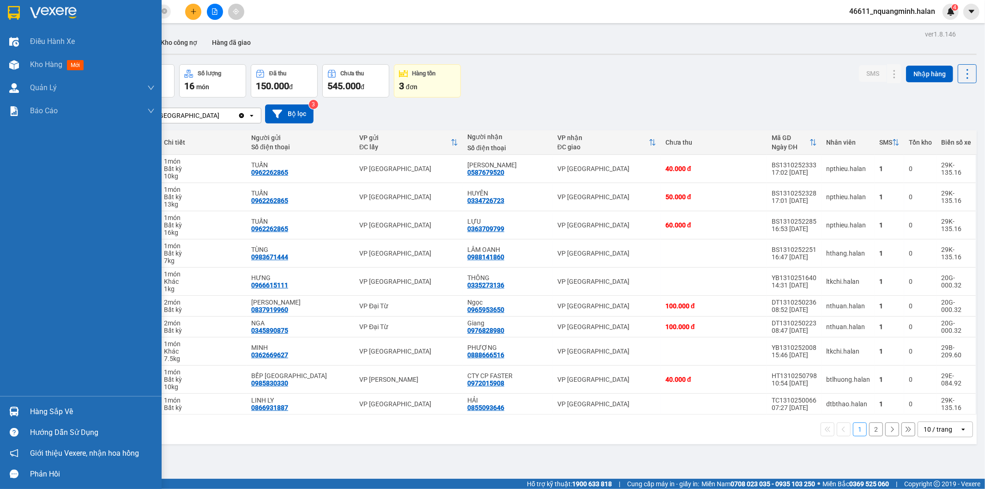
click at [26, 411] on div "Hàng sắp về" at bounding box center [81, 411] width 162 height 21
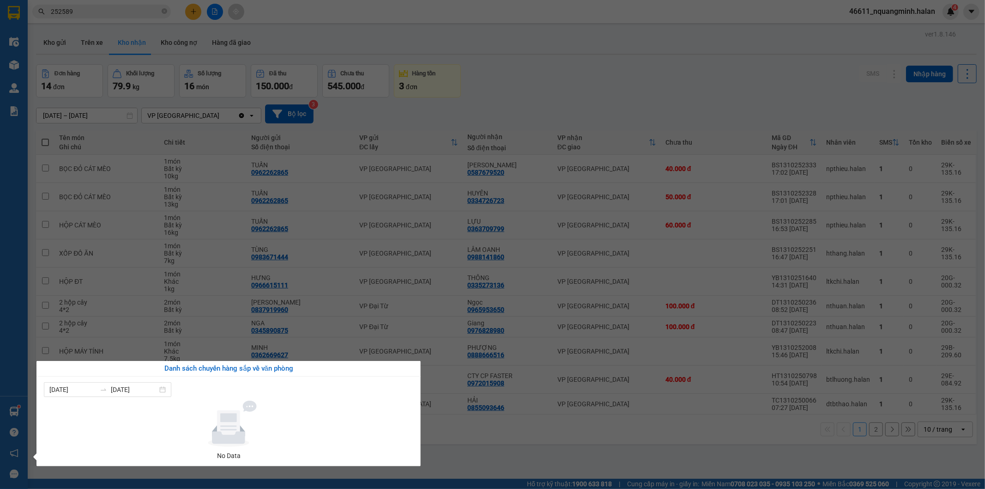
click at [557, 87] on section "Kết quả tìm kiếm ( 51 ) Bộ lọc Mã ĐH Trạng thái Món hàng Thu hộ Tổng cước Chưa …" at bounding box center [492, 244] width 985 height 489
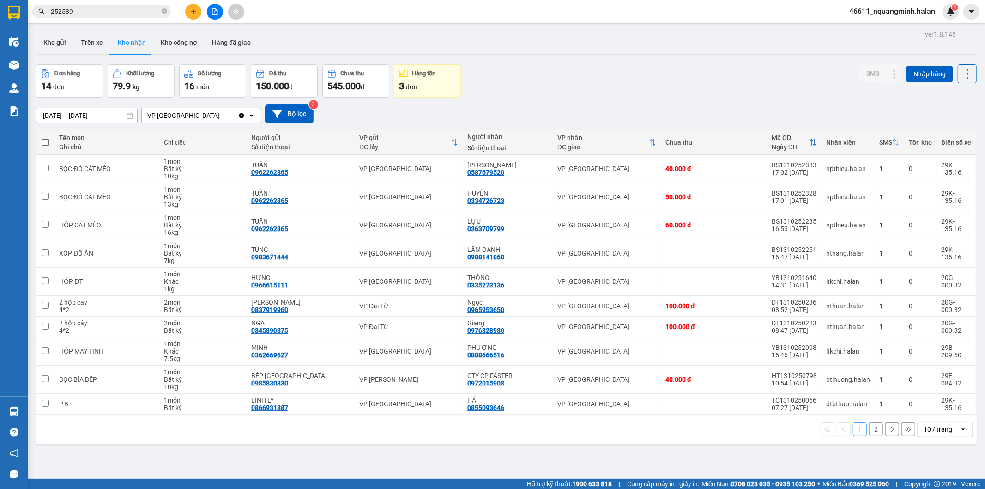
click at [646, 80] on div "Đơn hàng 14 đơn Khối lượng 79.9 kg Số lượng 16 món Đã thu 150.000 đ Chưa thu 54…" at bounding box center [506, 80] width 941 height 33
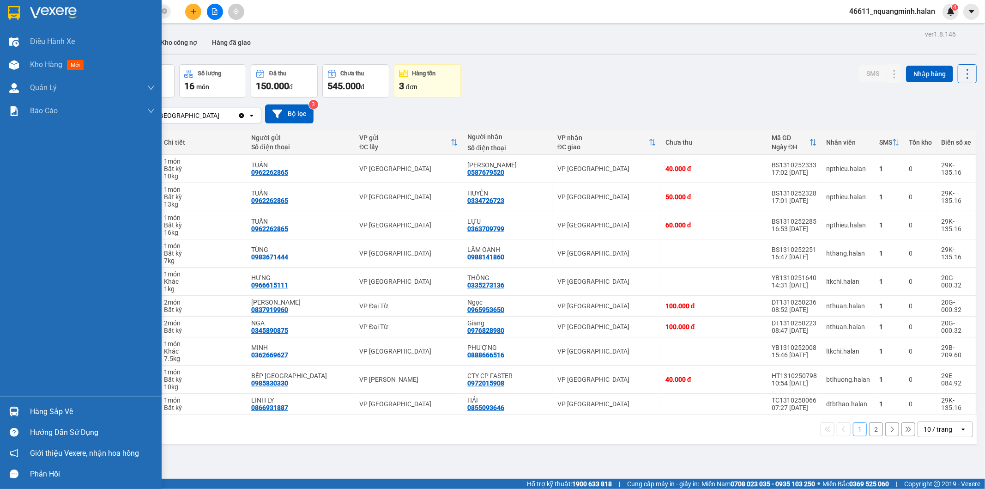
click at [11, 417] on div at bounding box center [14, 411] width 16 height 16
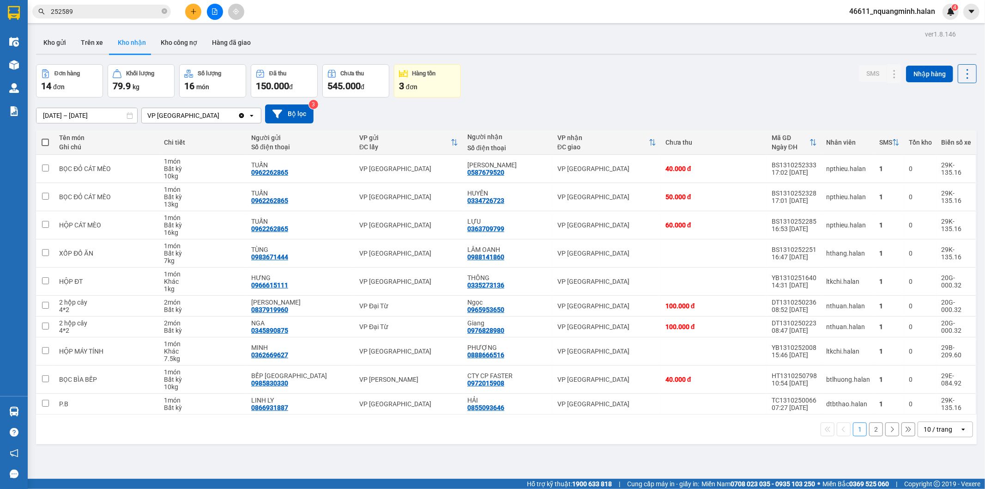
click at [459, 453] on section "Kết quả tìm kiếm ( 51 ) Bộ lọc Mã ĐH Trạng thái Món hàng Thu hộ Tổng cước Chưa …" at bounding box center [492, 244] width 985 height 489
click at [615, 65] on div "Đơn hàng 14 đơn Khối lượng 79.9 kg Số lượng 16 món Đã thu 150.000 đ Chưa thu 54…" at bounding box center [506, 80] width 941 height 33
click at [923, 430] on div "10 / trang" at bounding box center [937, 428] width 29 height 9
click at [933, 364] on span "20 / trang" at bounding box center [932, 359] width 30 height 9
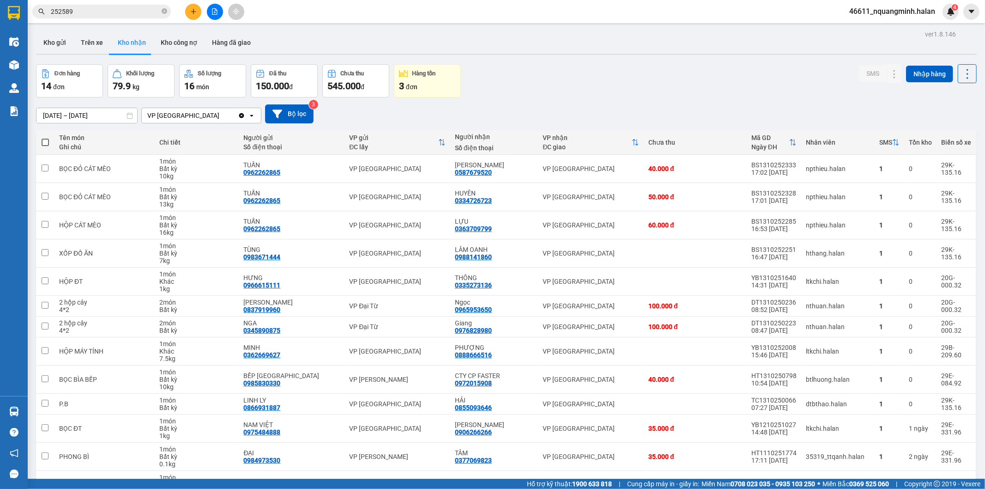
click at [675, 90] on div "Đơn hàng 14 đơn Khối lượng 79.9 kg Số lượng 16 món Đã thu 150.000 đ Chưa thu 54…" at bounding box center [506, 80] width 941 height 33
drag, startPoint x: 497, startPoint y: 229, endPoint x: 454, endPoint y: 232, distance: 43.1
click at [455, 232] on div "LỰU 0363709799" at bounding box center [494, 224] width 78 height 15
checkbox input "true"
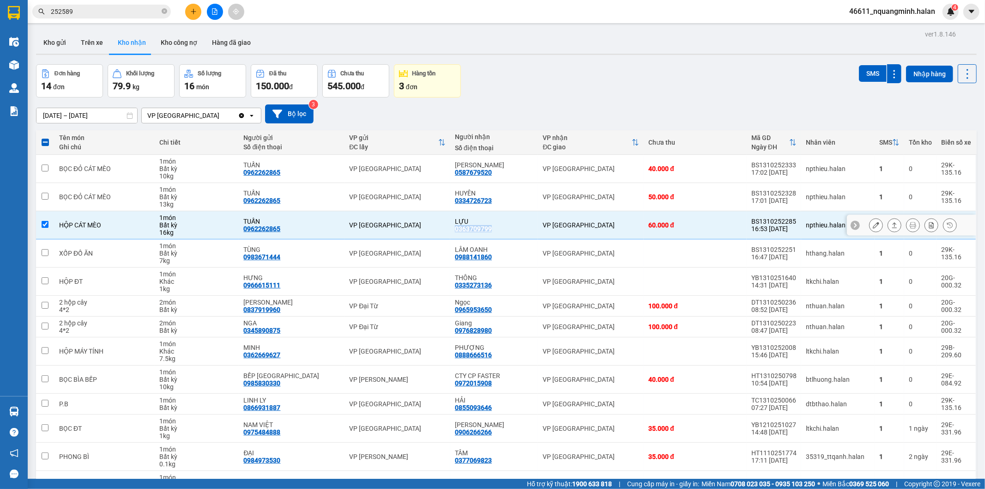
copy div "0363709799"
click at [96, 314] on td "2 hộp cây 4*2" at bounding box center [104, 306] width 100 height 21
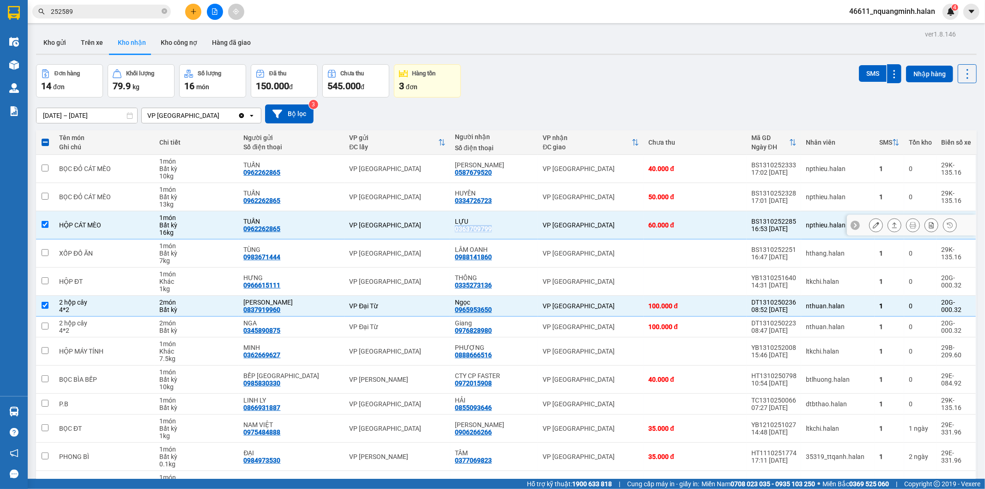
checkbox input "true"
drag, startPoint x: 485, startPoint y: 204, endPoint x: 453, endPoint y: 202, distance: 31.4
click at [455, 202] on div "HUYÊN 0334726723" at bounding box center [494, 196] width 78 height 15
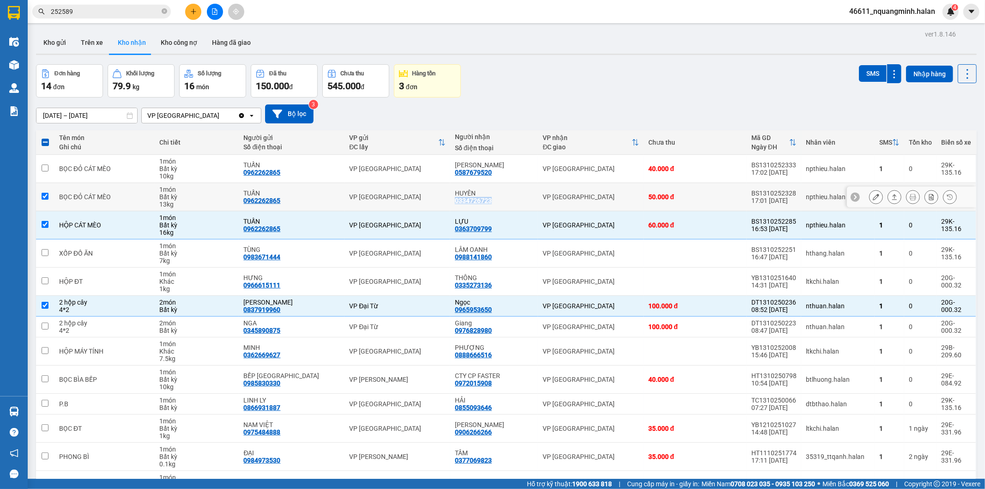
checkbox input "true"
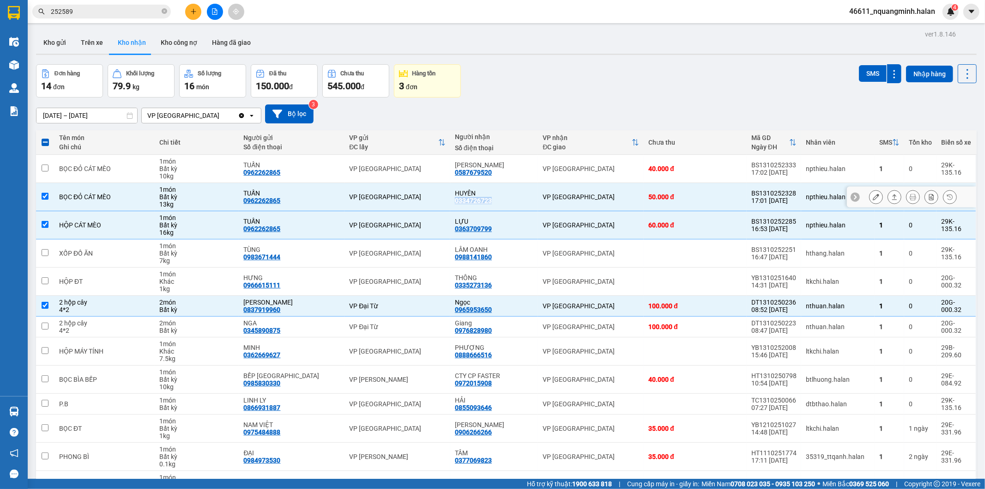
copy div "0334726723"
click at [149, 222] on div "HỘP CÁT MÈO" at bounding box center [104, 224] width 91 height 7
checkbox input "false"
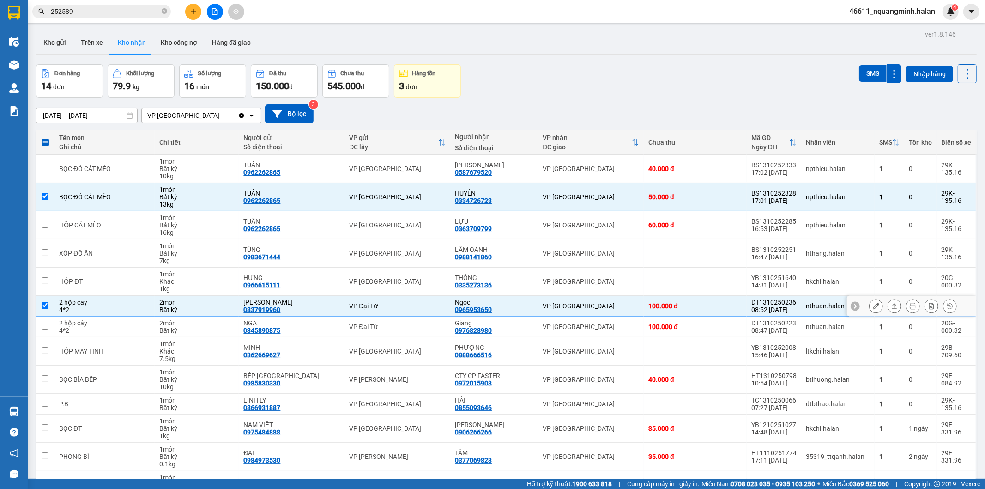
drag, startPoint x: 188, startPoint y: 303, endPoint x: 222, endPoint y: 275, distance: 44.2
click at [190, 303] on div "2 món" at bounding box center [196, 301] width 75 height 7
checkbox input "false"
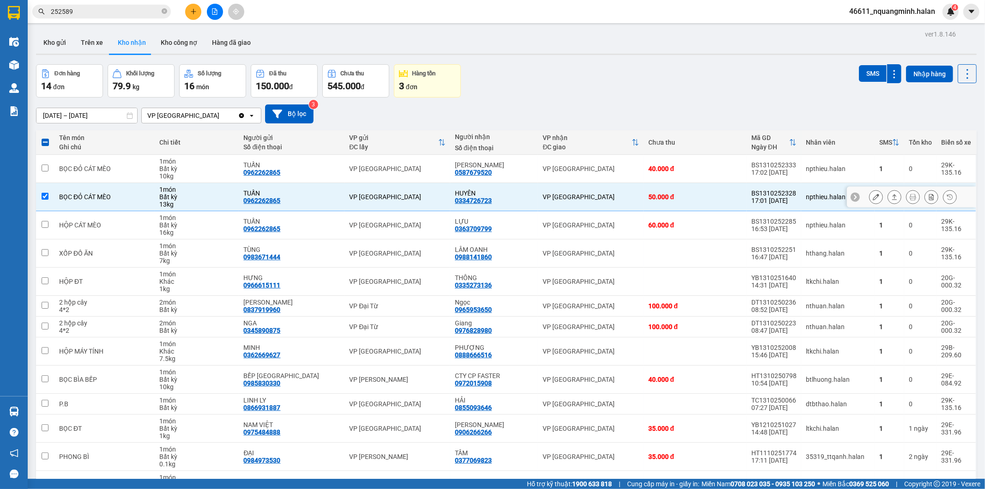
click at [313, 201] on div "TUẤN 0962262865" at bounding box center [291, 196] width 97 height 15
checkbox input "false"
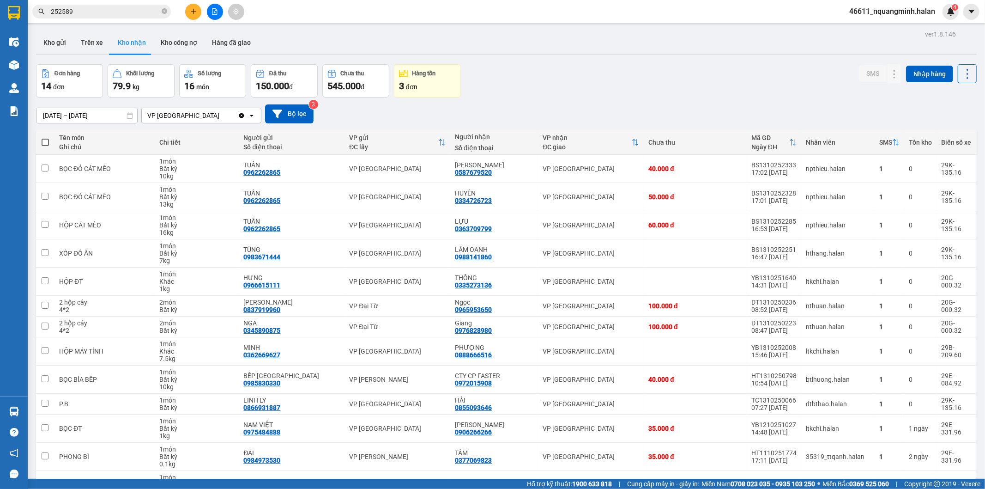
click at [626, 66] on div "Đơn hàng 14 đơn Khối lượng 79.9 kg Số lượng 16 món Đã thu 150.000 đ Chưa thu 54…" at bounding box center [506, 80] width 941 height 33
drag, startPoint x: 504, startPoint y: 171, endPoint x: 448, endPoint y: 175, distance: 55.5
click at [450, 175] on td "VÂN ANH 0587679520" at bounding box center [494, 169] width 88 height 28
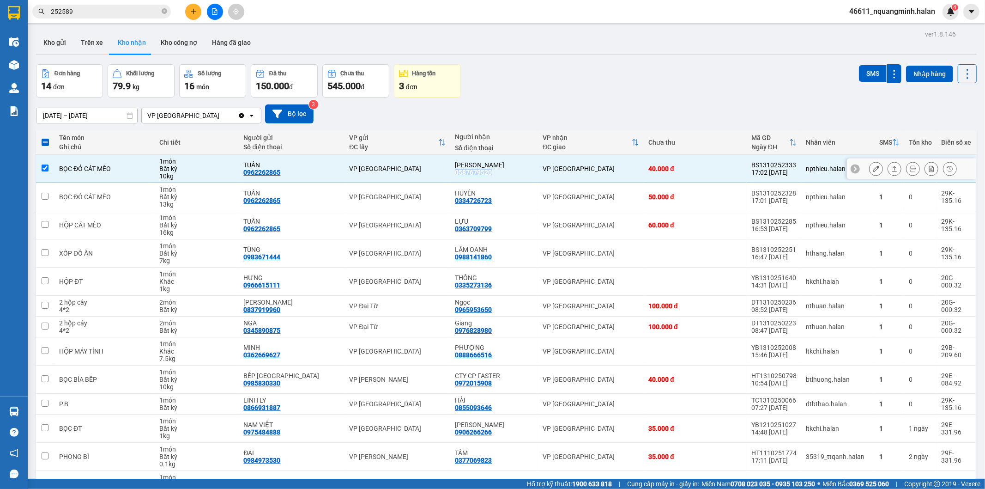
copy div "0587679520"
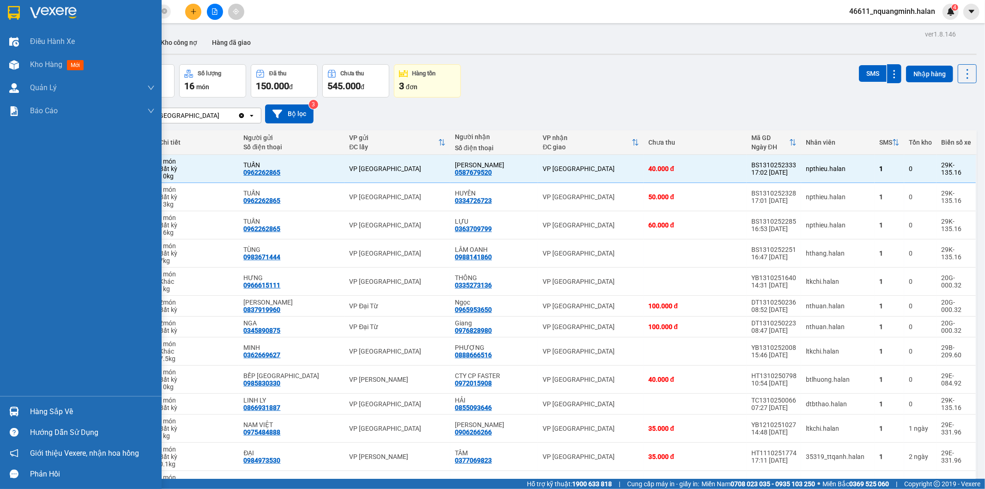
click at [0, 232] on div "Điều hành xe Kho hàng mới Quản Lý Quản lý chuyến Quản lý kiểm kho Báo cáo 12. T…" at bounding box center [81, 213] width 162 height 366
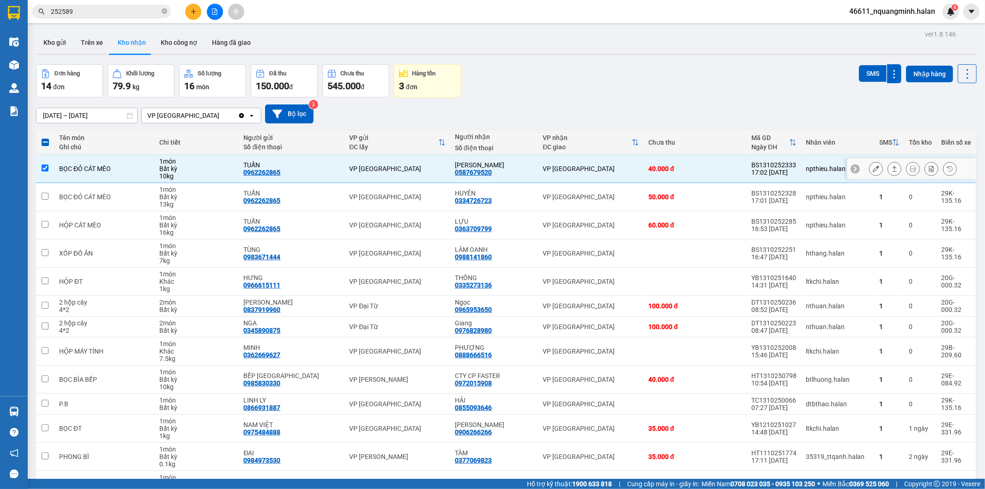
click at [230, 168] on div "Bất kỳ" at bounding box center [196, 168] width 75 height 7
checkbox input "false"
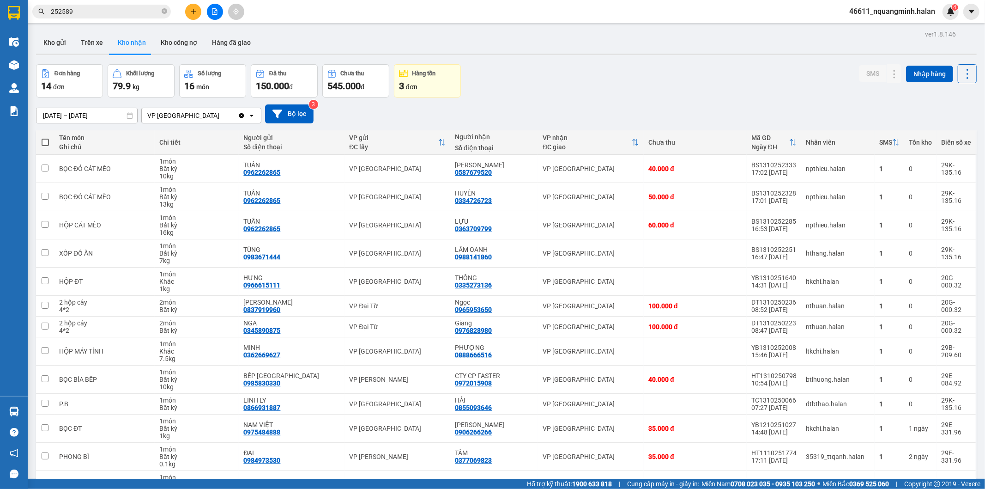
click at [649, 71] on div "Đơn hàng 14 đơn Khối lượng 79.9 kg Số lượng 16 món Đã thu 150.000 đ Chưa thu 54…" at bounding box center [506, 80] width 941 height 33
click at [610, 57] on div "ver 1.8.146 Kho gửi Trên xe Kho nhận Kho công nợ Hàng đã giao Đơn hàng 14 đơn K…" at bounding box center [506, 294] width 948 height 532
click at [615, 69] on div "Đơn hàng 14 đơn Khối lượng 79.9 kg Số lượng 16 món Đã thu 150.000 đ Chưa thu 54…" at bounding box center [506, 80] width 941 height 33
click at [555, 72] on div "Đơn hàng 14 đơn Khối lượng 79.9 kg Số lượng 16 món Đã thu 150.000 đ Chưa thu 54…" at bounding box center [506, 80] width 941 height 33
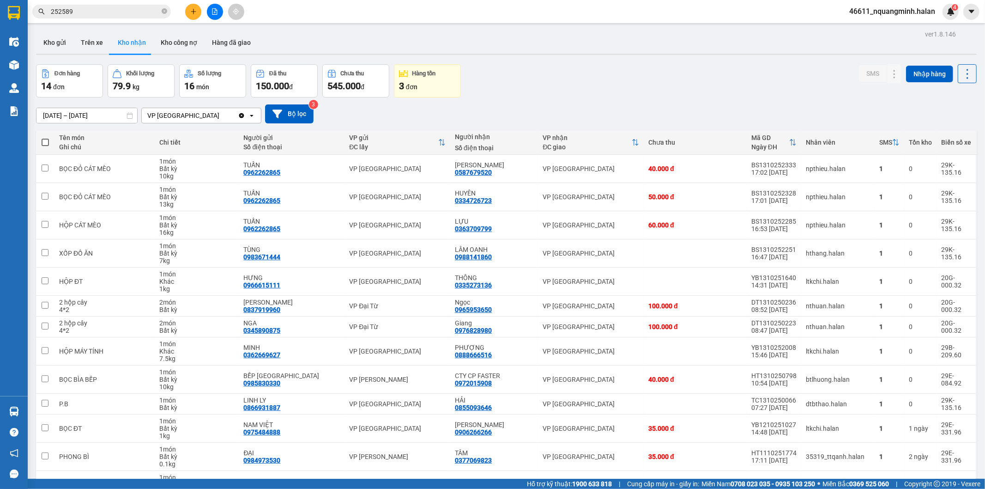
click at [493, 63] on div "ver 1.8.146 Kho gửi Trên xe Kho nhận Kho công nợ Hàng đã giao Đơn hàng 14 đơn K…" at bounding box center [506, 294] width 948 height 532
click at [53, 48] on button "Kho gửi" at bounding box center [54, 42] width 37 height 22
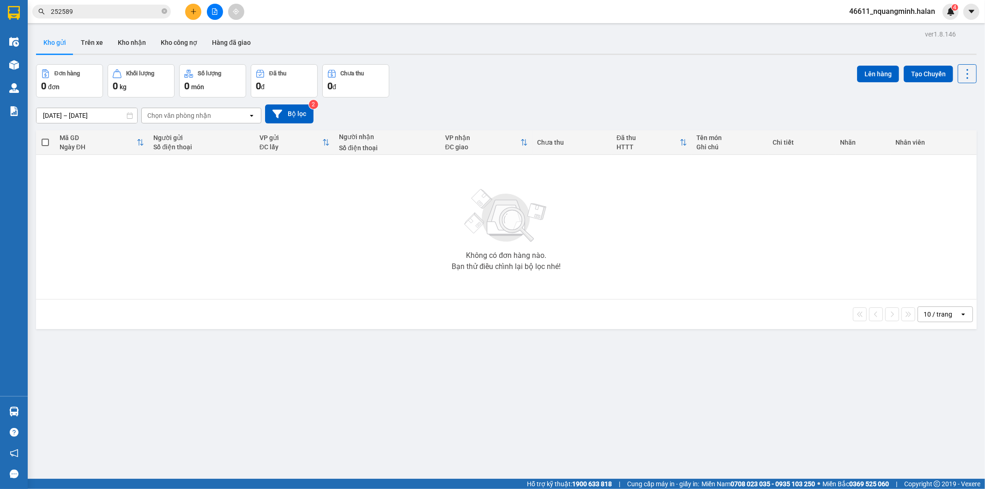
click at [465, 84] on div "Đơn hàng 0 đơn Khối lượng 0 kg Số lượng 0 món Đã thu 0 đ Chưa thu 0 đ Lên hàng …" at bounding box center [506, 80] width 941 height 33
drag, startPoint x: 186, startPoint y: 376, endPoint x: 160, endPoint y: 386, distance: 27.2
click at [185, 376] on div "ver 1.8.146 Kho gửi Trên xe Kho nhận Kho công nợ Hàng đã giao Đơn hàng 0 đơn Kh…" at bounding box center [506, 272] width 948 height 489
click at [11, 416] on img at bounding box center [14, 411] width 10 height 10
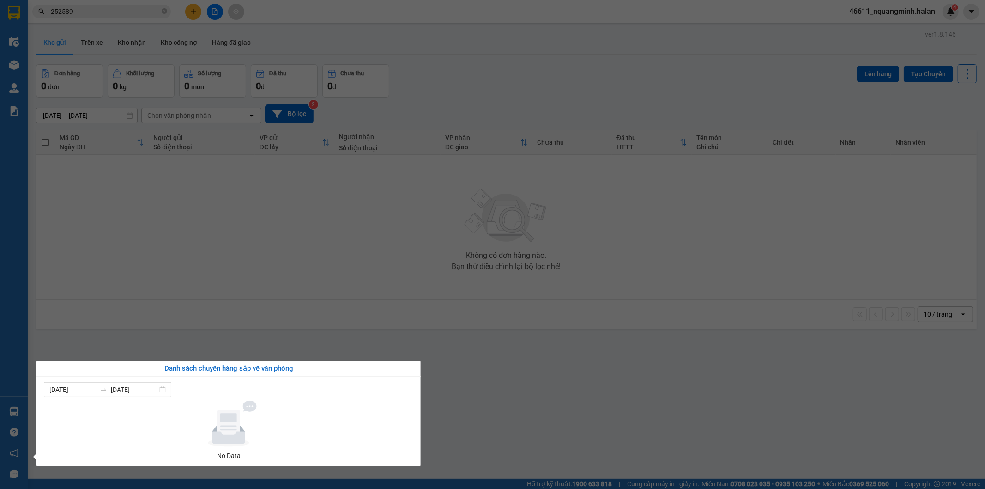
drag, startPoint x: 525, startPoint y: 378, endPoint x: 345, endPoint y: 412, distance: 182.8
click at [520, 380] on section "Kết quả tìm kiếm ( 51 ) Bộ lọc Mã ĐH Trạng thái Món hàng Thu hộ Tổng cước Chưa …" at bounding box center [492, 244] width 985 height 489
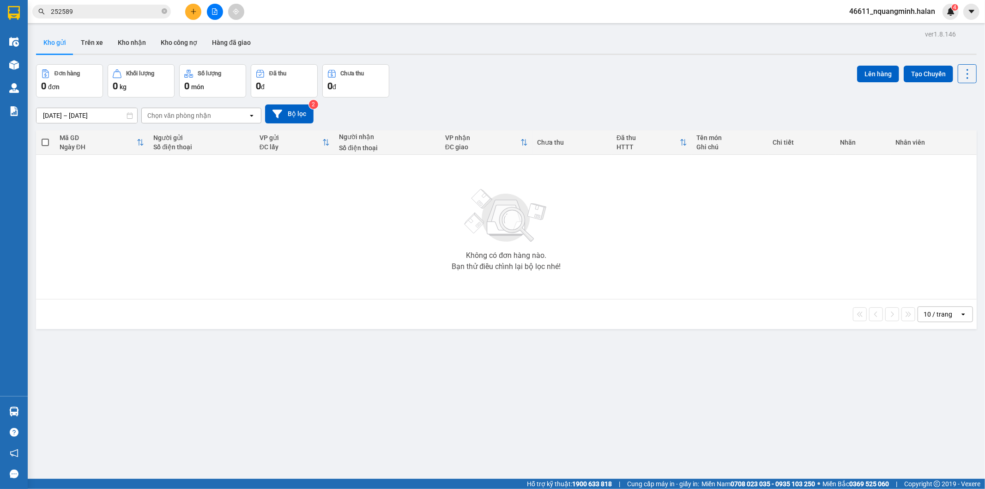
drag, startPoint x: 303, startPoint y: 423, endPoint x: 296, endPoint y: 486, distance: 62.7
click at [302, 425] on div "ver 1.8.146 Kho gửi Trên xe Kho nhận Kho công nợ Hàng đã giao Đơn hàng 0 đơn Kh…" at bounding box center [506, 272] width 948 height 489
click at [170, 203] on div "Không có đơn hàng nào. Bạn thử điều chỉnh lại bộ lọc nhé!" at bounding box center [506, 226] width 931 height 139
click at [528, 208] on img at bounding box center [506, 215] width 92 height 65
drag, startPoint x: 164, startPoint y: 374, endPoint x: 297, endPoint y: 448, distance: 151.9
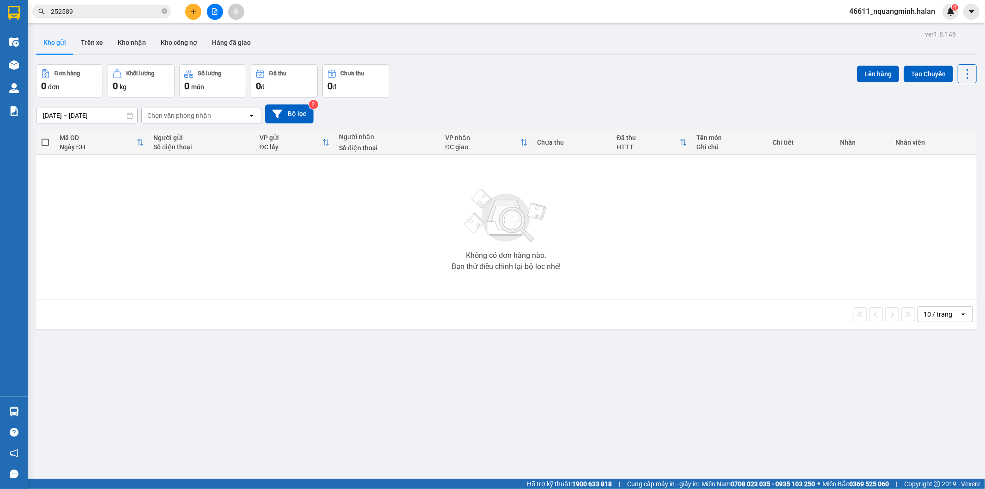
click at [164, 375] on div "ver 1.8.146 Kho gửi Trên xe Kho nhận Kho công nợ Hàng đã giao Đơn hàng 0 đơn Kh…" at bounding box center [506, 272] width 948 height 489
drag, startPoint x: 308, startPoint y: 451, endPoint x: 301, endPoint y: 488, distance: 38.0
click at [308, 454] on div "ver 1.8.146 Kho gửi Trên xe Kho nhận Kho công nợ Hàng đã giao Đơn hàng 0 đơn Kh…" at bounding box center [506, 272] width 948 height 489
click at [133, 42] on button "Kho nhận" at bounding box center [131, 42] width 43 height 22
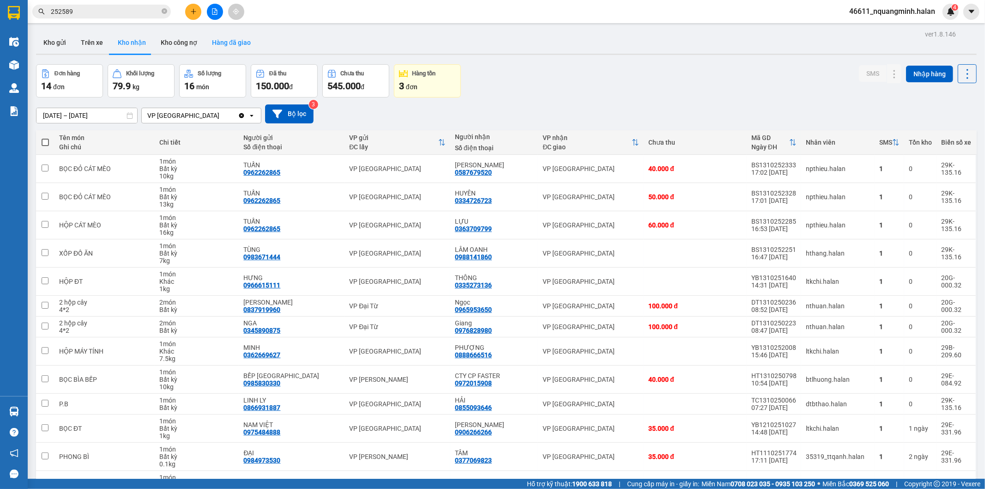
click at [211, 43] on button "Hàng đã giao" at bounding box center [232, 42] width 54 height 22
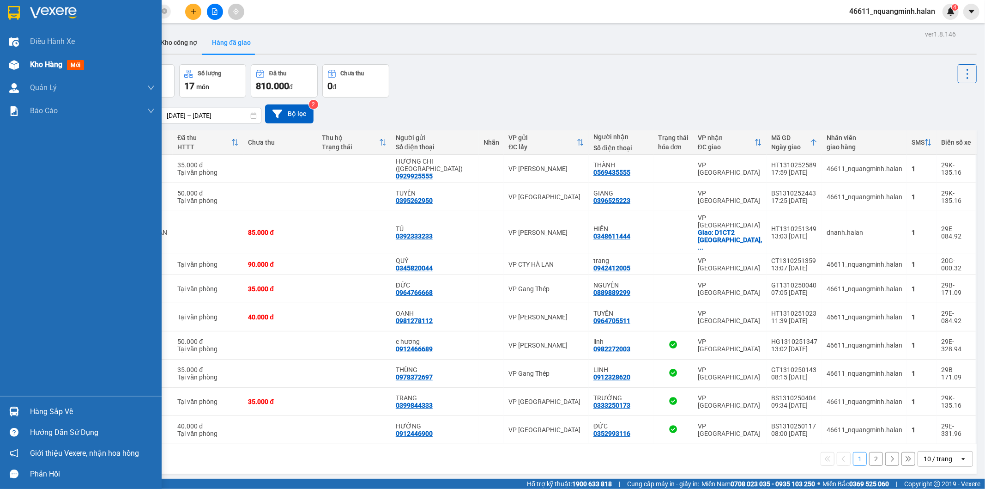
click at [5, 66] on div "Kho hàng mới" at bounding box center [81, 64] width 162 height 23
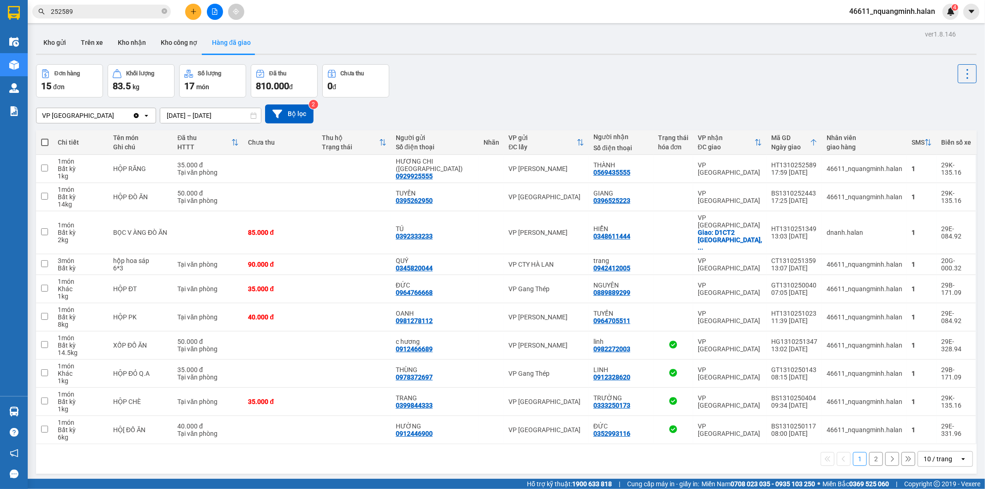
click at [507, 65] on div "Đơn hàng 15 đơn Khối lượng 83.5 kg Số lượng 17 món Đã thu 810.000 đ Chưa thu 0 đ" at bounding box center [506, 80] width 941 height 33
click at [188, 10] on button at bounding box center [193, 12] width 16 height 16
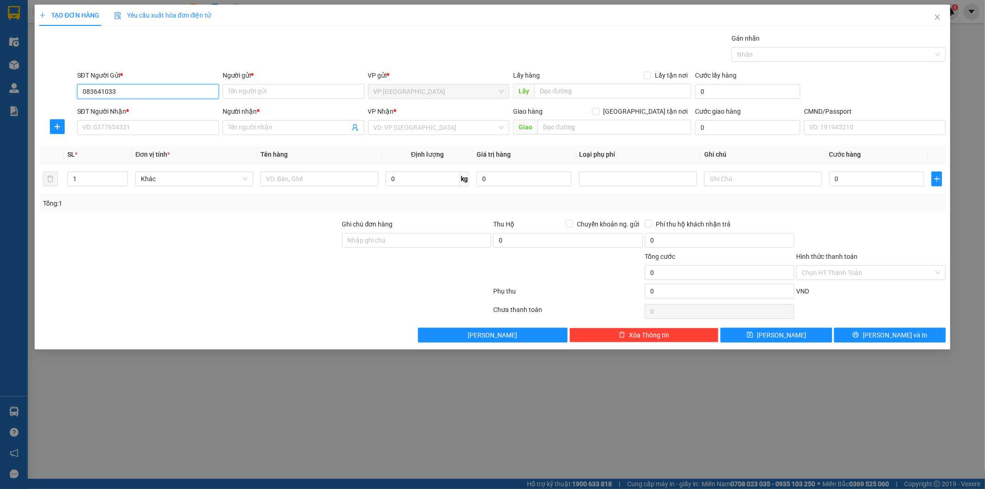
type input "0836410333"
click at [133, 93] on input "0836410333" at bounding box center [148, 91] width 142 height 15
click at [140, 109] on div "0836410333 - VP TÂN TRIỀU" at bounding box center [148, 110] width 131 height 10
type input "VP TÂN TRIỀU"
type input "0836410333"
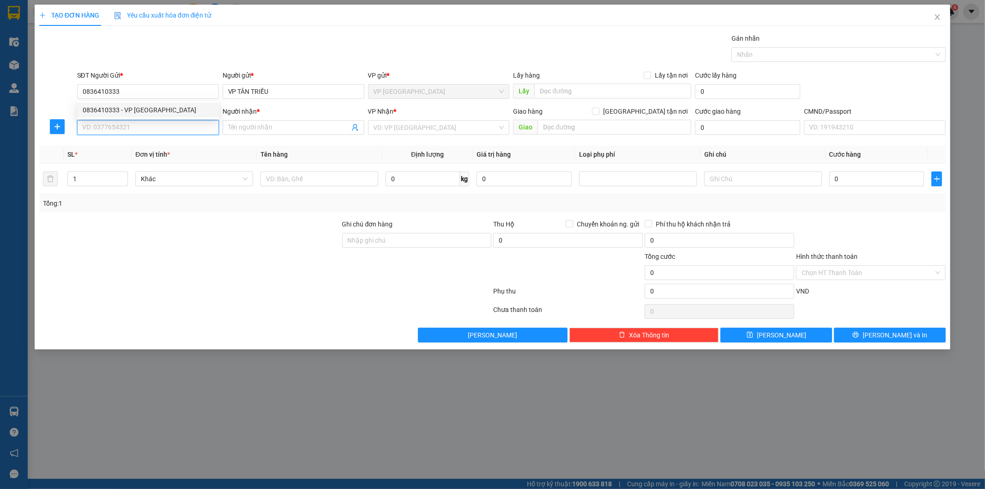
click at [146, 122] on input "SĐT Người Nhận *" at bounding box center [148, 127] width 142 height 15
drag, startPoint x: 140, startPoint y: 143, endPoint x: 285, endPoint y: 175, distance: 149.0
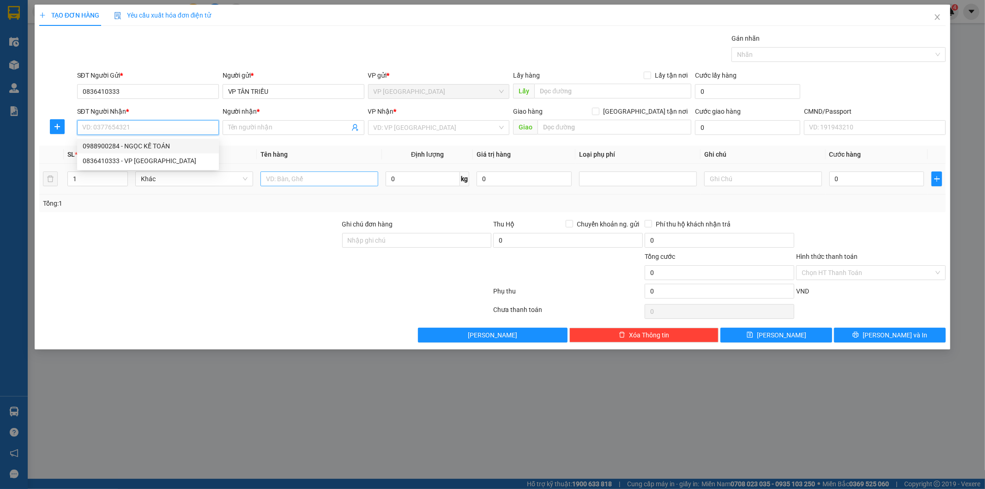
click at [141, 143] on div "0988900284 - NGỌC KẾ TOÁN" at bounding box center [148, 146] width 131 height 10
type input "0988900284"
type input "NGỌC KẾ TOÁN"
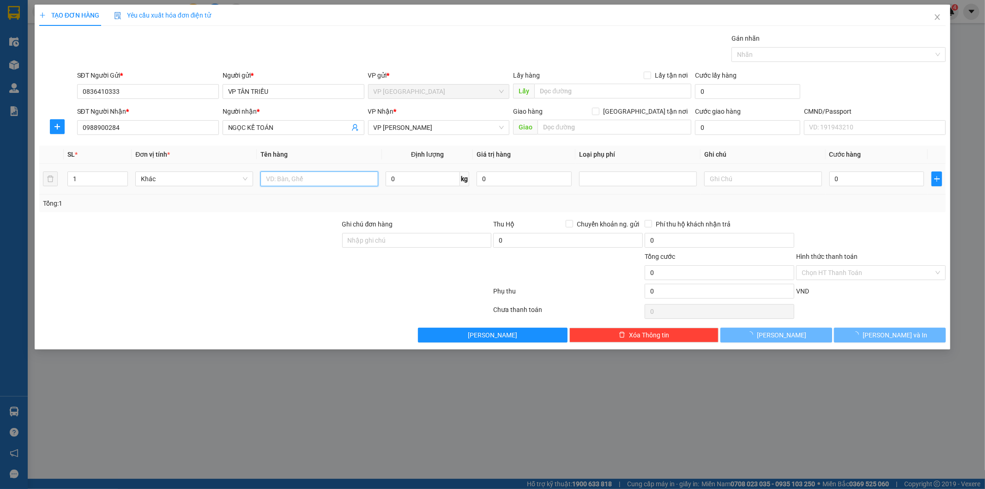
click at [290, 185] on input "text" at bounding box center [319, 178] width 118 height 15
drag, startPoint x: 437, startPoint y: 127, endPoint x: 428, endPoint y: 130, distance: 9.5
click at [437, 128] on span "VP [PERSON_NAME]" at bounding box center [439, 128] width 131 height 14
type input "pb báo cáo 13/10"
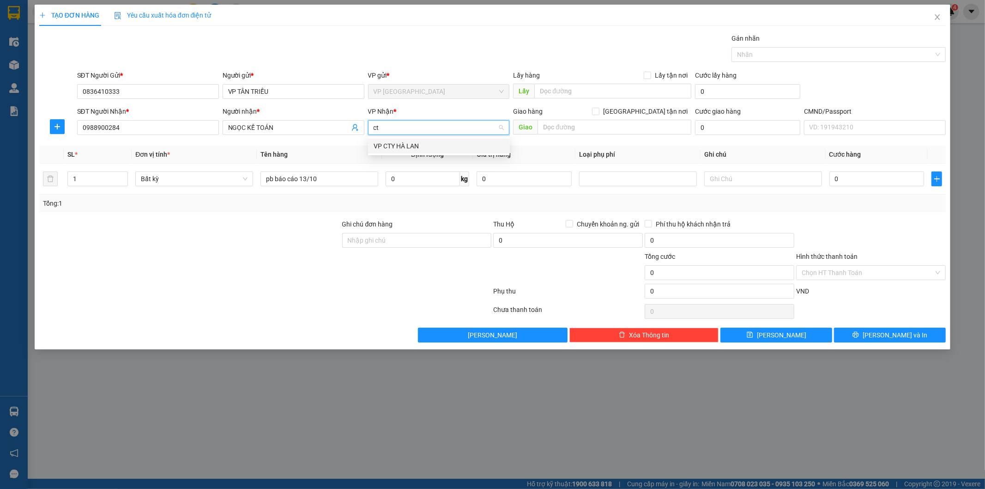
type input "cty"
click at [413, 141] on div "VP CTY HÀ LAN" at bounding box center [439, 146] width 131 height 10
click at [863, 268] on input "Hình thức thanh toán" at bounding box center [868, 273] width 132 height 14
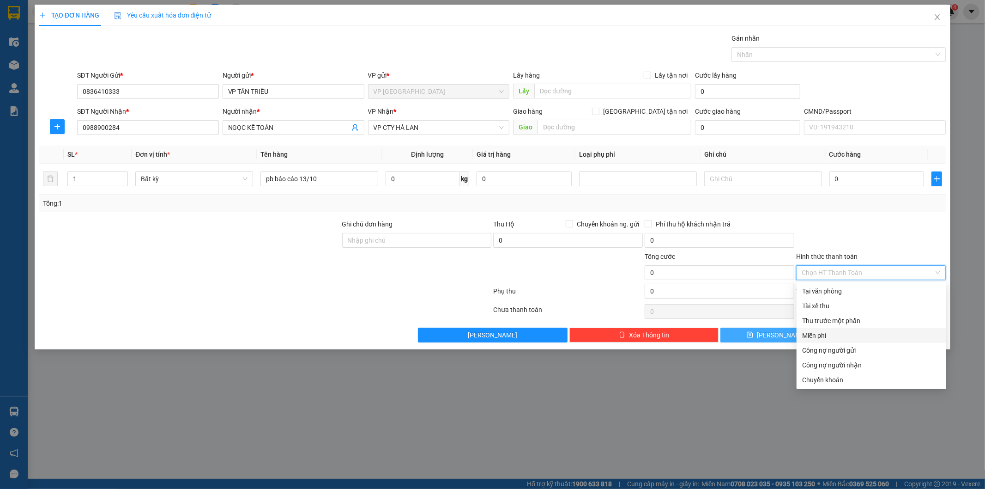
drag, startPoint x: 824, startPoint y: 334, endPoint x: 832, endPoint y: 333, distance: 8.3
click at [824, 334] on div "Miễn phí" at bounding box center [871, 335] width 139 height 10
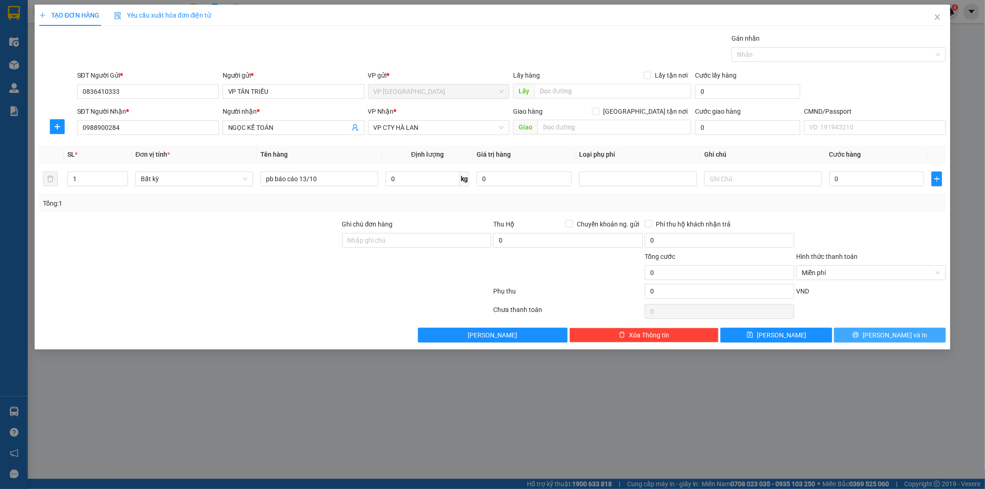
click at [864, 335] on button "Lưu và In" at bounding box center [890, 334] width 112 height 15
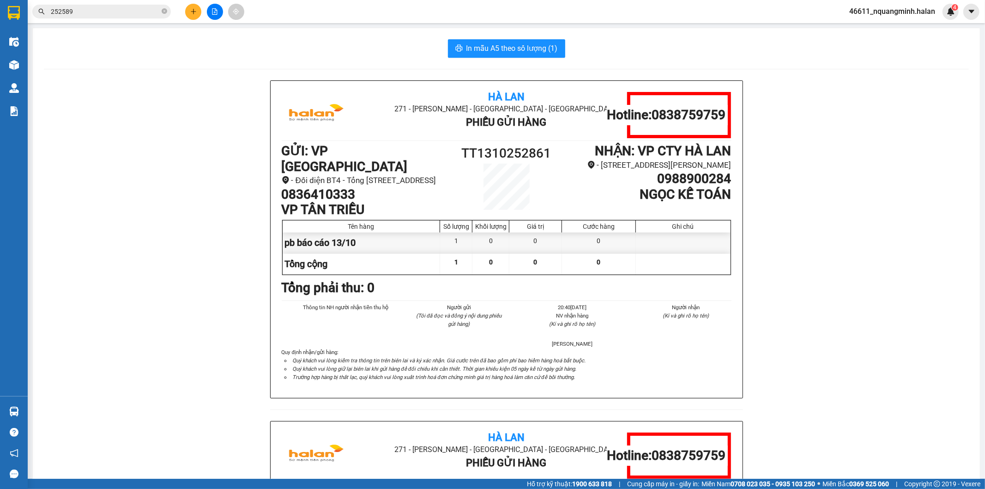
click at [492, 45] on span "In mẫu A5 theo số lượng (1)" at bounding box center [511, 48] width 91 height 12
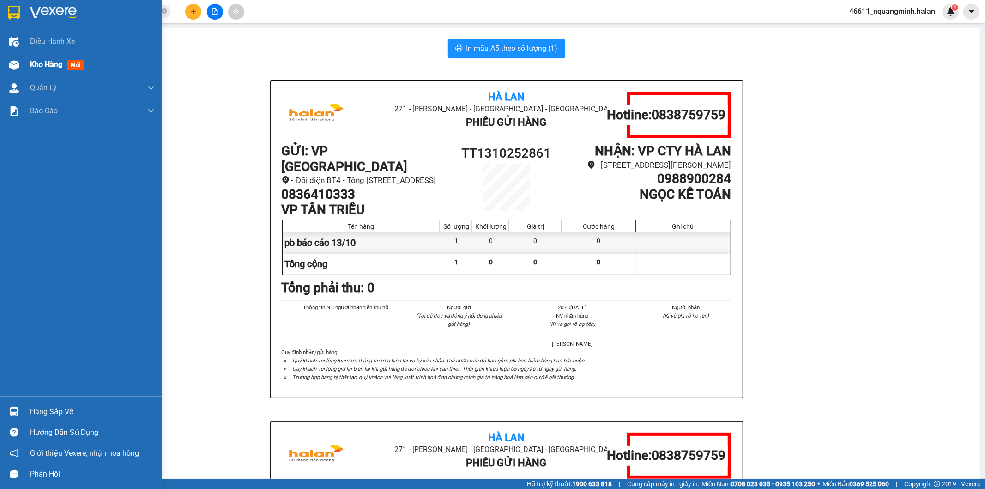
click at [20, 67] on div at bounding box center [14, 65] width 16 height 16
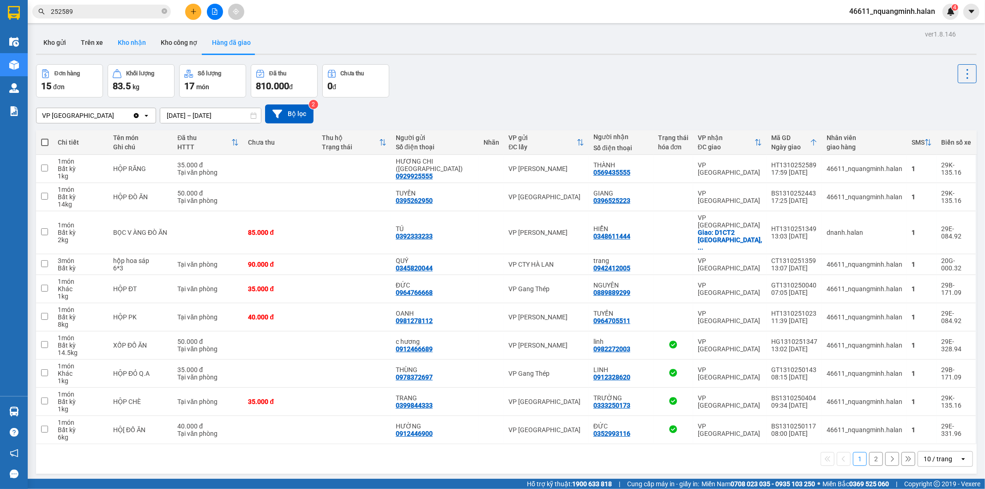
click at [144, 43] on button "Kho nhận" at bounding box center [131, 42] width 43 height 22
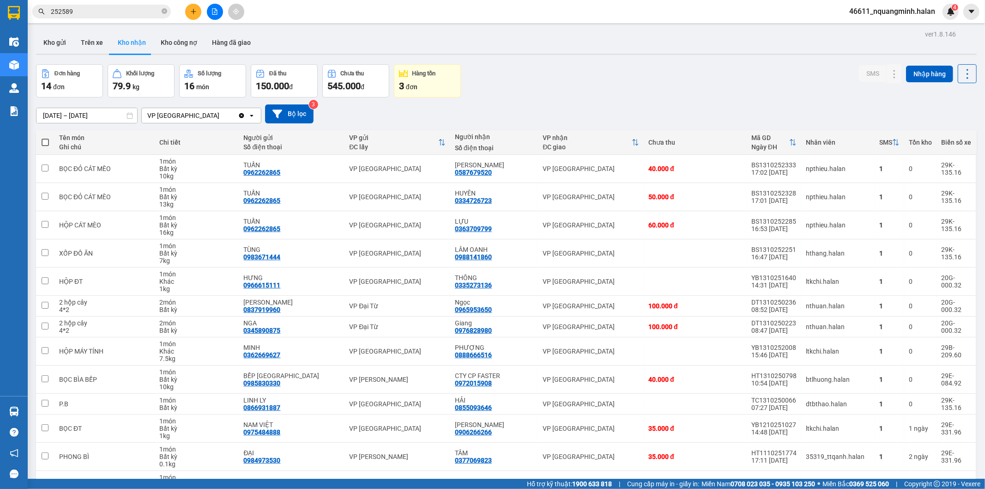
click at [557, 77] on div "Đơn hàng 14 đơn Khối lượng 79.9 kg Số lượng 16 món Đã thu 150.000 đ Chưa thu 54…" at bounding box center [506, 80] width 941 height 33
click at [910, 252] on icon at bounding box center [913, 253] width 6 height 6
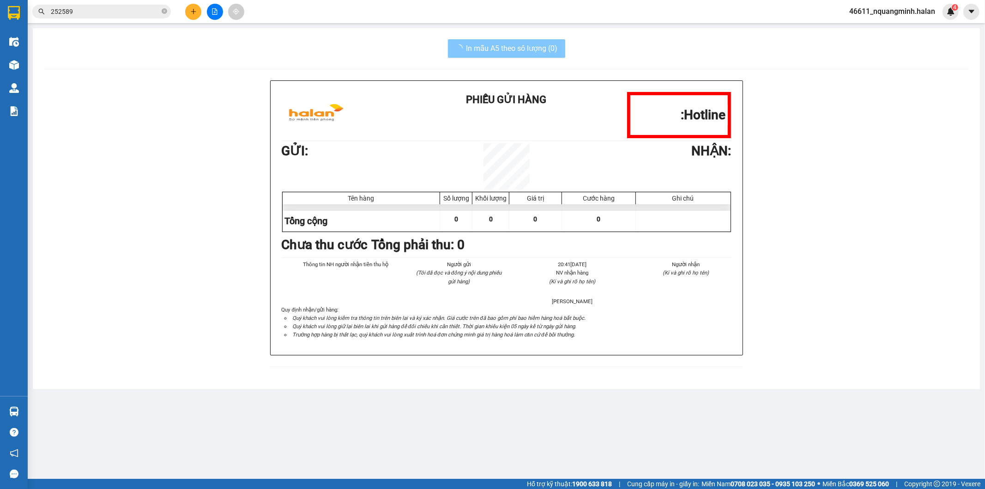
click at [496, 46] on span "In mẫu A5 theo số lượng (0)" at bounding box center [511, 48] width 91 height 12
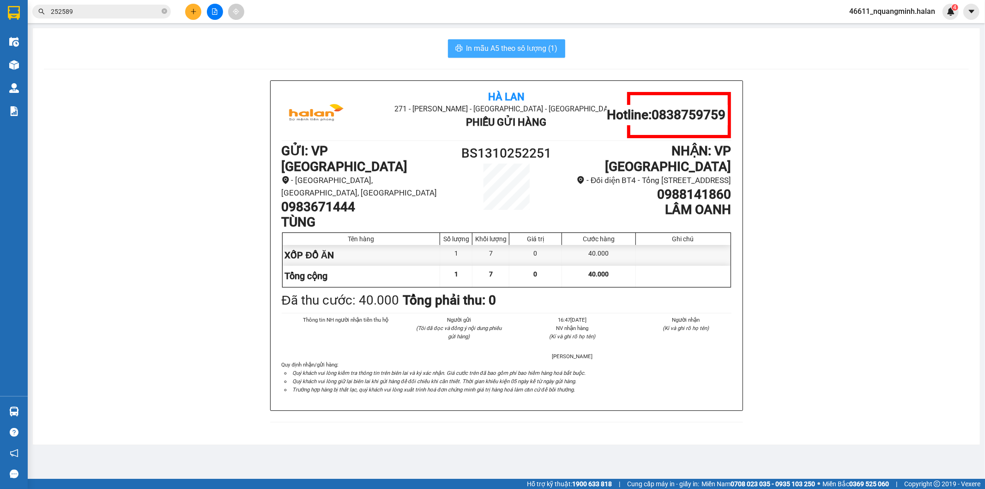
click at [496, 46] on span "In mẫu A5 theo số lượng (1)" at bounding box center [511, 48] width 91 height 12
click at [236, 363] on div "Hà Lan 271 - Dương Tự Minh - Phường Tân Long - Thái Nguyên Phiếu Gửi Hàng Hotli…" at bounding box center [506, 256] width 925 height 353
drag, startPoint x: 198, startPoint y: 411, endPoint x: 202, endPoint y: 420, distance: 9.7
click at [200, 417] on div "Hà Lan 271 - Dương Tự Minh - Phường Tân Long - Thái Nguyên Phiếu Gửi Hàng Hotli…" at bounding box center [506, 256] width 925 height 353
click at [223, 432] on main "In mẫu A5 theo số lượng (1) Hà Lan 271 - Dương Tự Minh - Phường Tân Long - Thái…" at bounding box center [492, 239] width 985 height 478
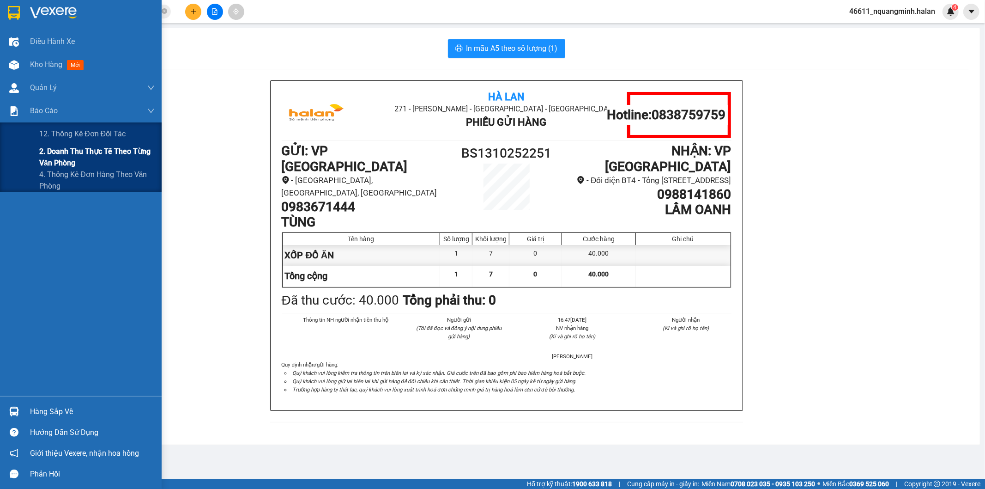
click at [61, 161] on span "2. Doanh thu thực tế theo từng văn phòng" at bounding box center [96, 156] width 115 height 23
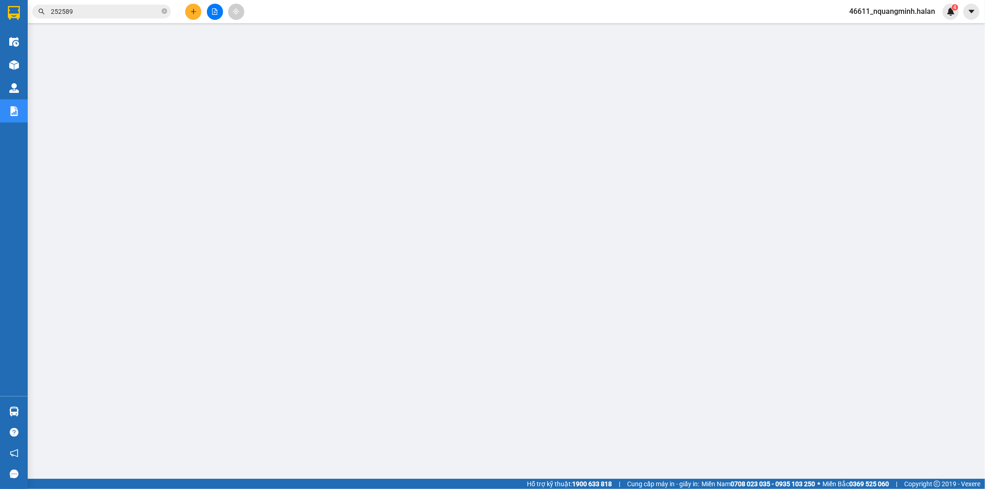
drag, startPoint x: 85, startPoint y: 12, endPoint x: 0, endPoint y: 0, distance: 86.2
click at [0, 0] on section "Kết quả tìm kiếm ( 51 ) Bộ lọc Mã ĐH Trạng thái Món hàng Thu hộ Tổng cước Chưa …" at bounding box center [492, 244] width 985 height 489
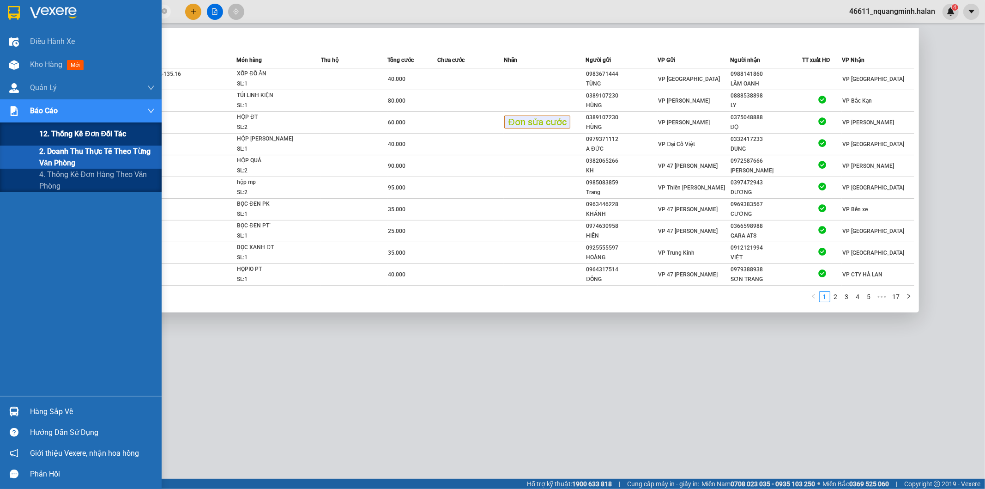
type input "252251"
click at [77, 136] on span "12. Thống kê đơn đối tác" at bounding box center [82, 134] width 87 height 12
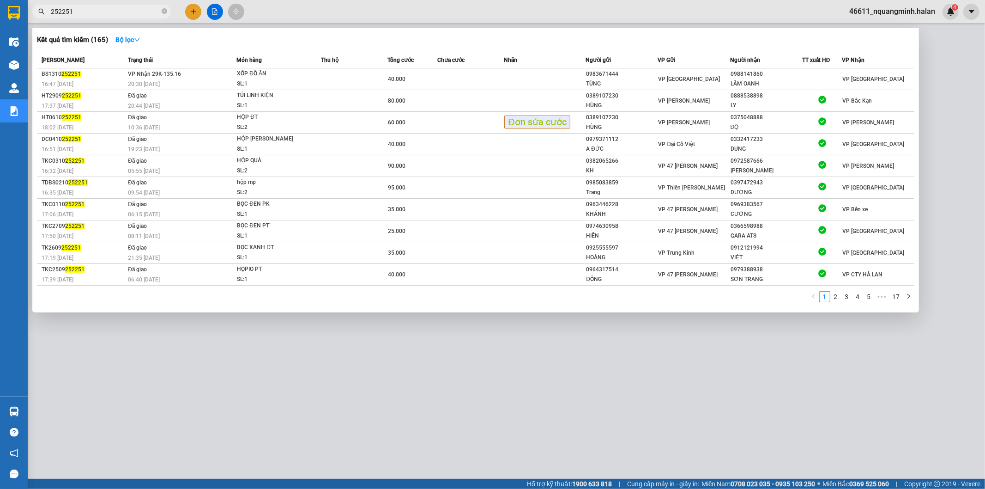
click at [359, 396] on div at bounding box center [492, 244] width 985 height 489
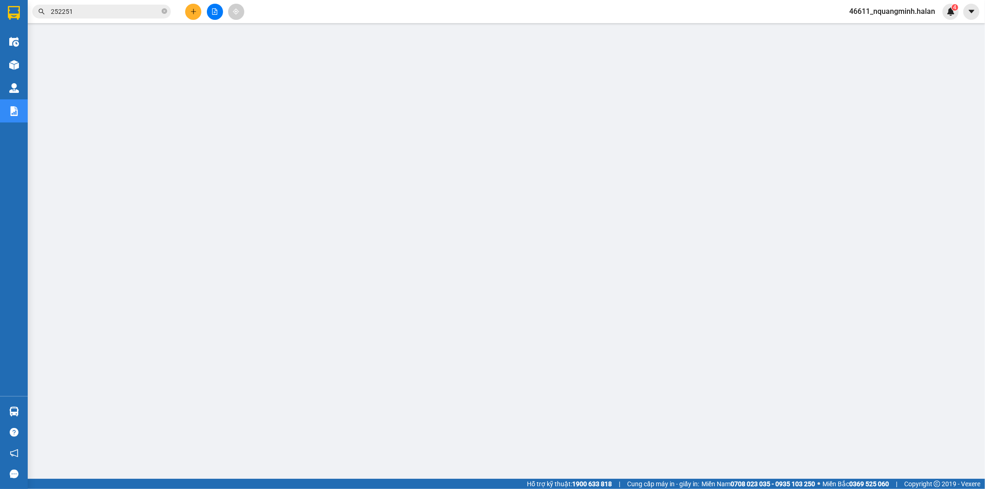
click at [107, 5] on span "252251" at bounding box center [101, 12] width 139 height 14
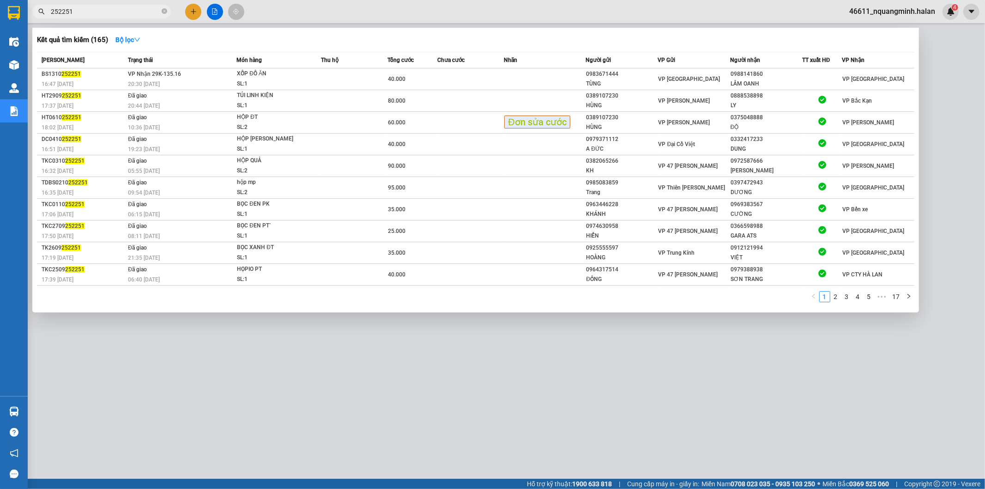
click at [106, 8] on input "252251" at bounding box center [105, 11] width 109 height 10
click at [282, 83] on div "SL: 1" at bounding box center [271, 84] width 69 height 10
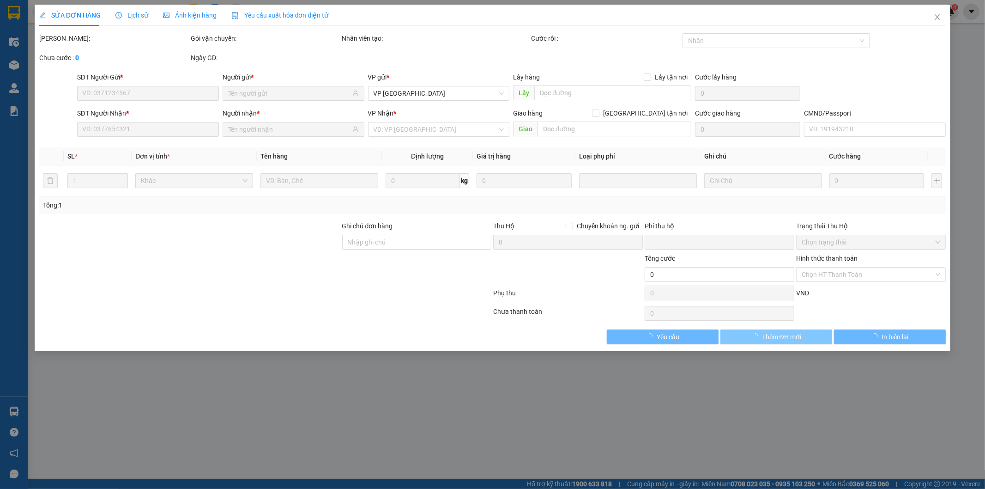
type input "0983671444"
type input "TÙNG"
type input "0988141860"
type input "LÂM OANH"
type input "0"
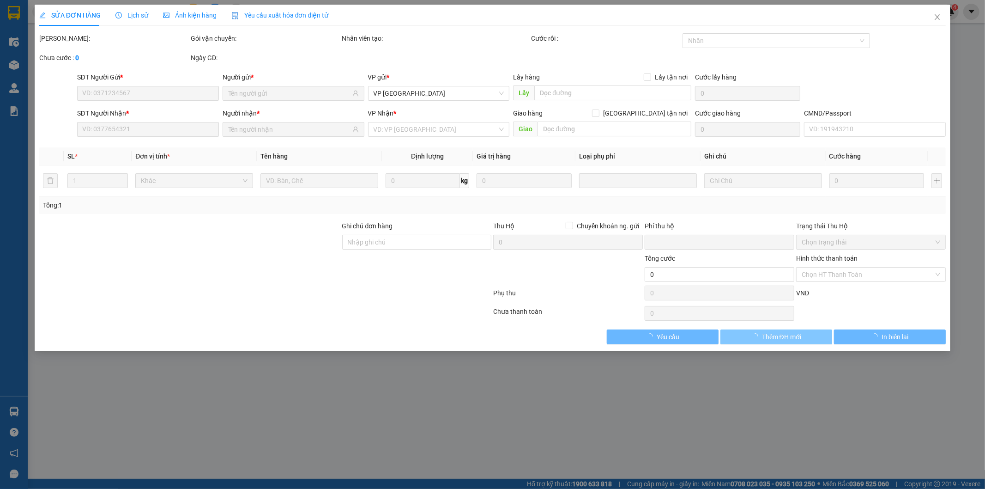
type input "40.000"
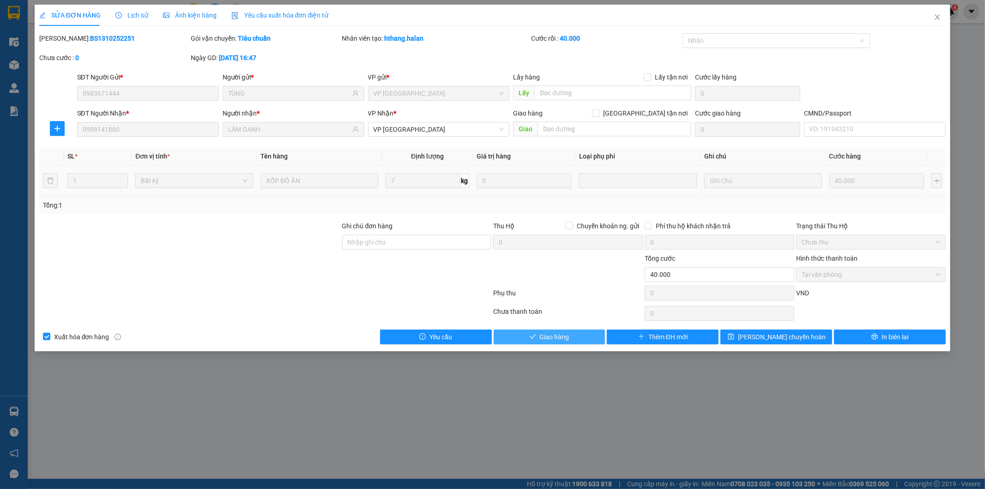
drag, startPoint x: 566, startPoint y: 334, endPoint x: 648, endPoint y: 175, distance: 179.7
click at [565, 334] on span "Giao hàng" at bounding box center [555, 337] width 30 height 10
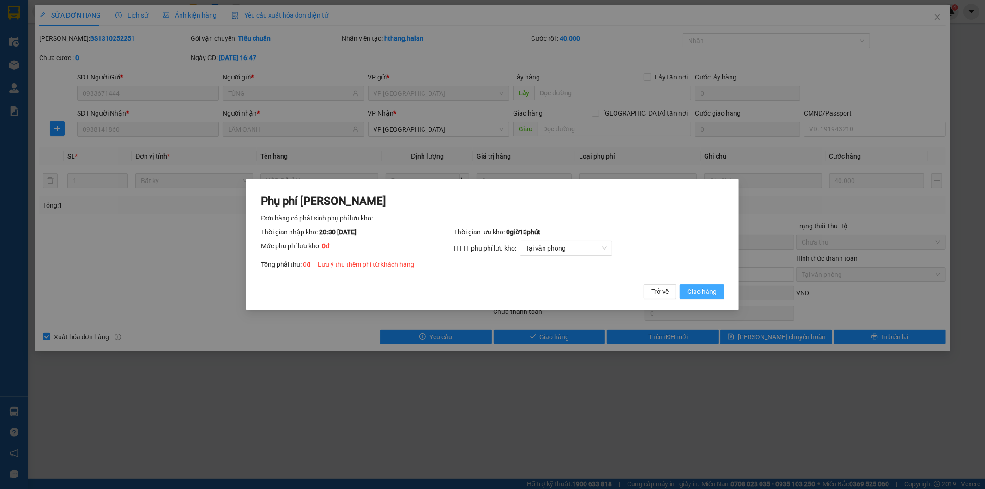
click at [693, 288] on span "Giao hàng" at bounding box center [702, 291] width 30 height 10
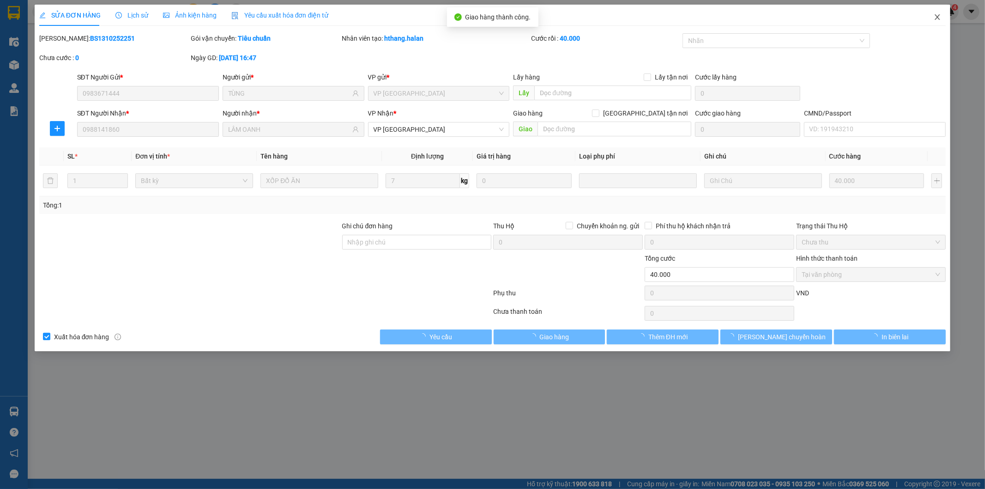
click at [943, 18] on span "Close" at bounding box center [937, 18] width 26 height 26
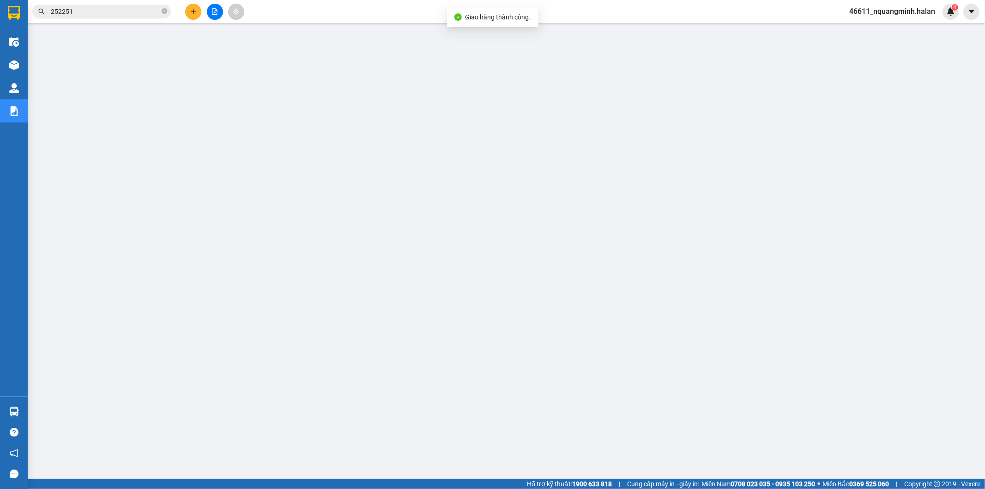
click at [146, 6] on input "252251" at bounding box center [105, 11] width 109 height 10
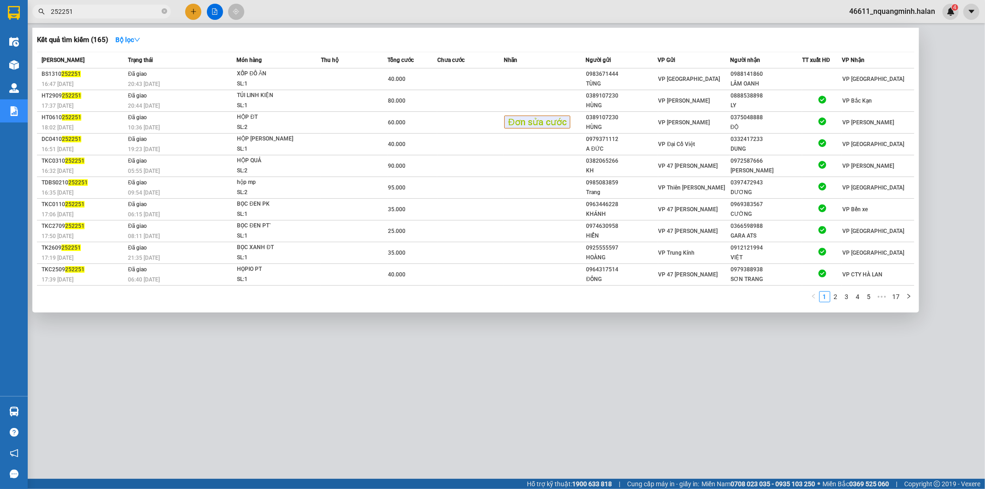
click at [238, 344] on div at bounding box center [492, 244] width 985 height 489
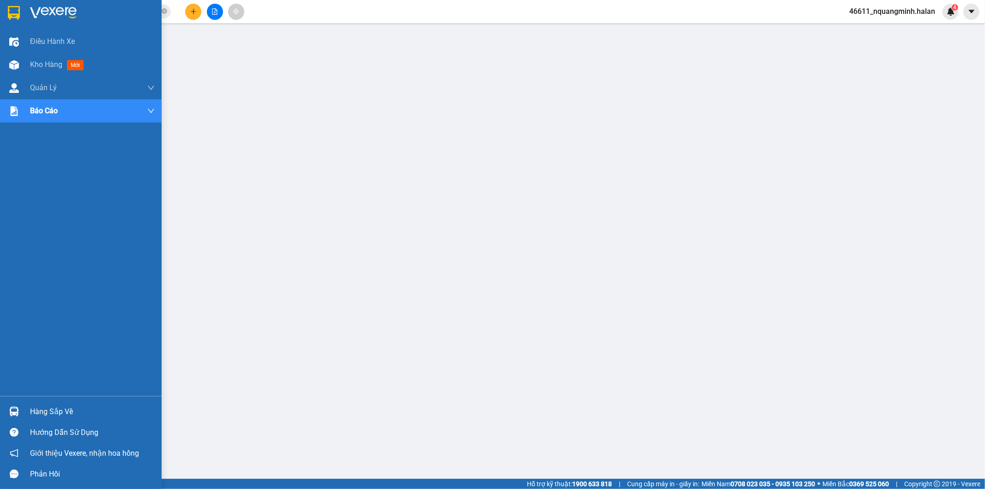
click at [5, 403] on div "Hàng sắp về" at bounding box center [81, 411] width 162 height 21
click at [12, 411] on img at bounding box center [14, 411] width 10 height 10
click at [9, 399] on div "Hàng sắp về Hướng dẫn sử dụng Giới thiệu Vexere, nhận hoa hồng Phản hồi" at bounding box center [81, 440] width 162 height 88
click at [15, 405] on div at bounding box center [14, 411] width 16 height 16
click at [5, 412] on div "Hàng sắp về" at bounding box center [81, 411] width 162 height 21
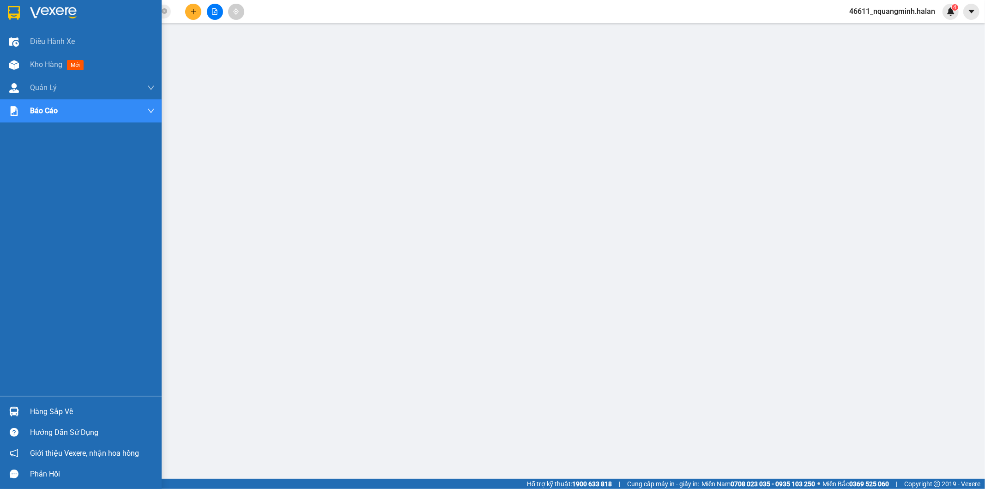
click at [24, 415] on div "Hàng sắp về" at bounding box center [81, 411] width 162 height 21
